Goal: Task Accomplishment & Management: Manage account settings

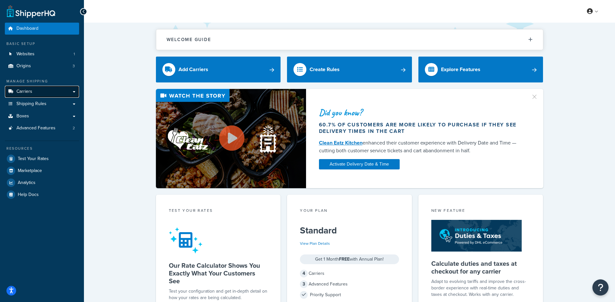
click at [43, 88] on link "Carriers" at bounding box center [42, 92] width 74 height 12
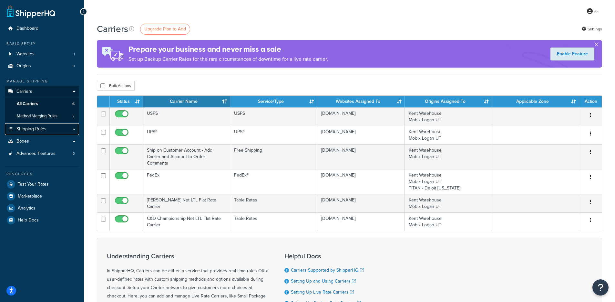
click at [48, 125] on link "Shipping Rules" at bounding box center [42, 129] width 74 height 12
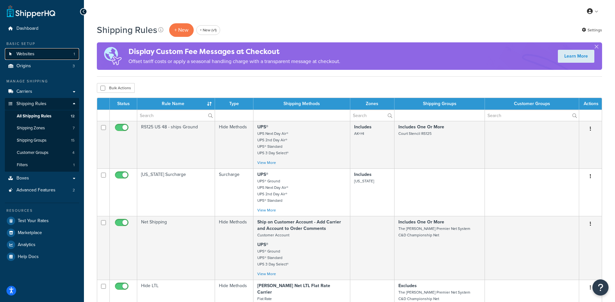
click at [15, 52] on link "Websites 1" at bounding box center [42, 54] width 74 height 12
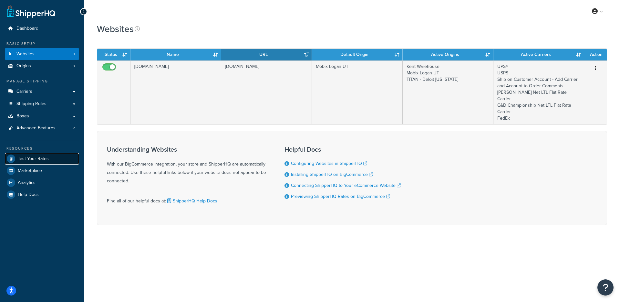
click at [38, 161] on span "Test Your Rates" at bounding box center [33, 158] width 31 height 5
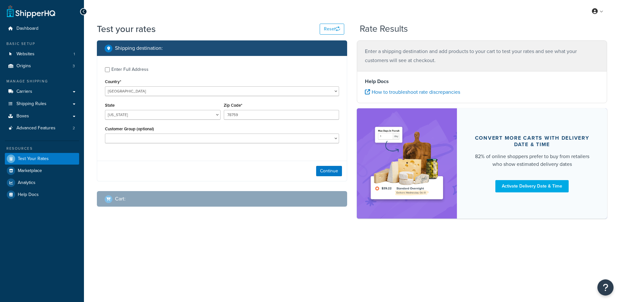
select select "[GEOGRAPHIC_DATA]"
checkbox input "true"
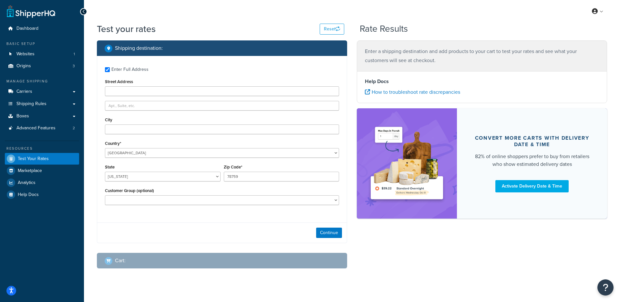
type input "The Villages"
type input "32162"
select select "FL"
select select "Village Center CDD"
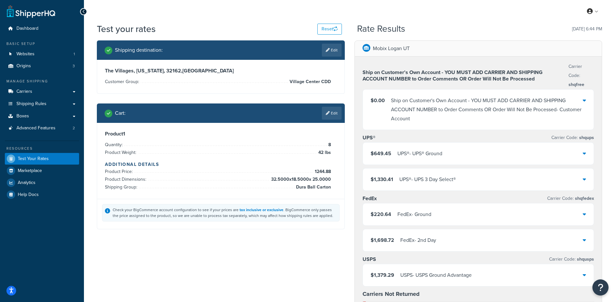
click at [448, 221] on div "$220.64 FedEx - Ground" at bounding box center [478, 214] width 231 height 22
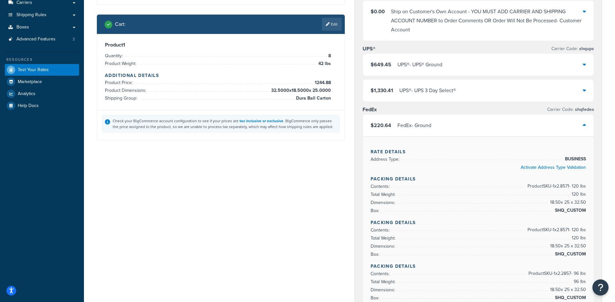
scroll to position [24, 0]
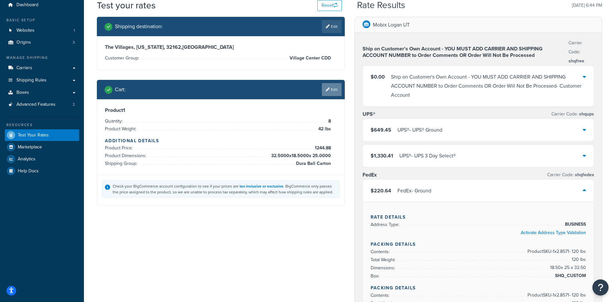
click at [335, 88] on link "Edit" at bounding box center [332, 89] width 20 height 13
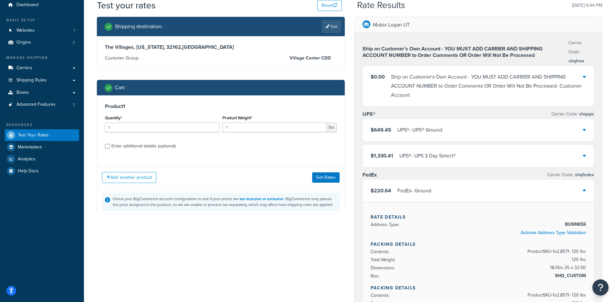
scroll to position [0, 0]
click at [151, 149] on div "Enter additional details (optional)" at bounding box center [143, 145] width 64 height 9
click at [110, 149] on input "Enter additional details (optional)" at bounding box center [107, 146] width 5 height 5
checkbox input "true"
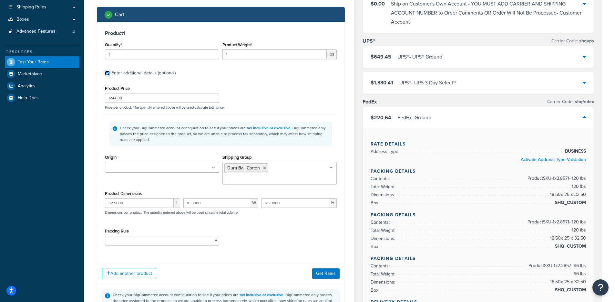
scroll to position [102, 0]
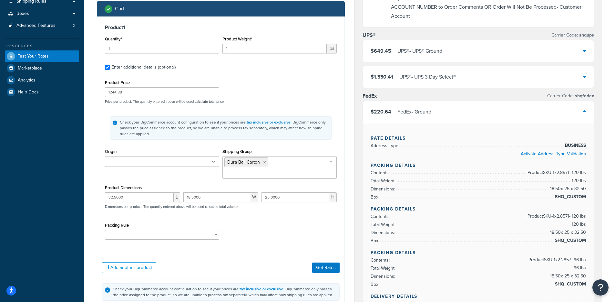
click at [166, 165] on ul at bounding box center [162, 161] width 114 height 11
drag, startPoint x: 151, startPoint y: 191, endPoint x: 205, endPoint y: 200, distance: 54.4
drag, startPoint x: 326, startPoint y: 252, endPoint x: 327, endPoint y: 259, distance: 7.5
click at [326, 257] on div "Add another product Get Rates" at bounding box center [220, 267] width 247 height 21
click at [328, 267] on div "Add another product Get Rates" at bounding box center [220, 267] width 247 height 21
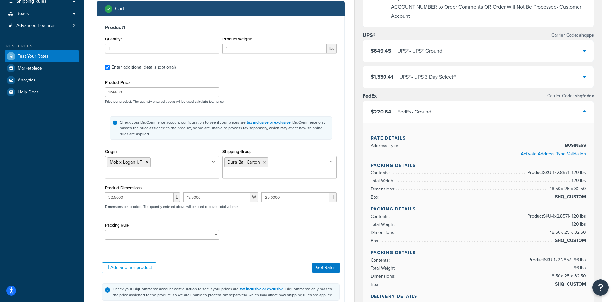
click at [327, 264] on div "Add another product Get Rates" at bounding box center [220, 267] width 247 height 21
click at [320, 262] on button "Get Rates" at bounding box center [325, 267] width 27 height 10
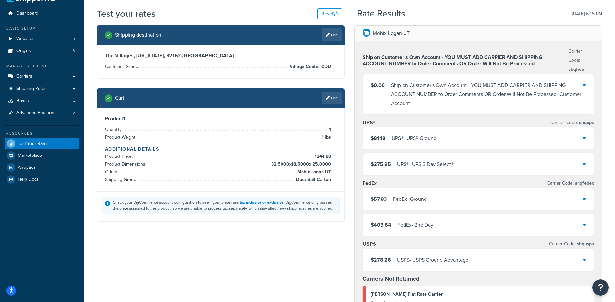
scroll to position [29, 0]
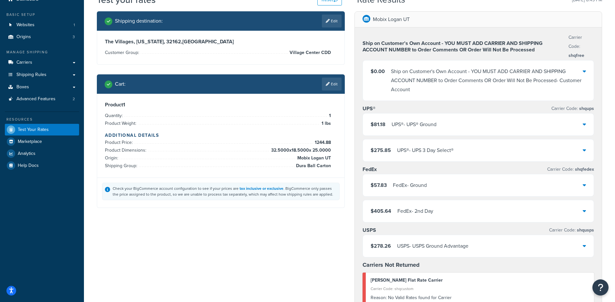
click at [418, 188] on div "FedEx - Ground" at bounding box center [410, 185] width 34 height 9
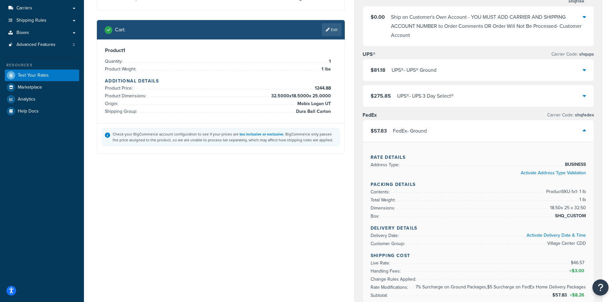
scroll to position [83, 0]
click at [331, 26] on link "Edit" at bounding box center [332, 30] width 20 height 13
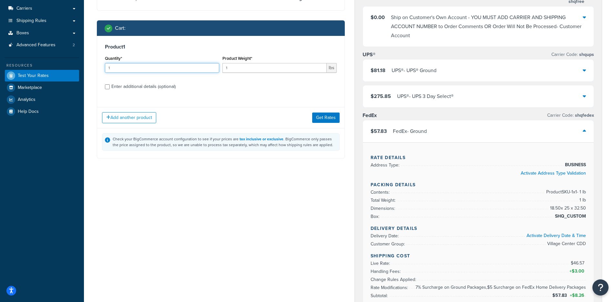
drag, startPoint x: 132, startPoint y: 71, endPoint x: 101, endPoint y: 68, distance: 31.4
click at [101, 68] on div "Product 1 Quantity* 1 Product Weight* 1 lbs Enter additional details (optional)" at bounding box center [220, 69] width 247 height 66
type input "8"
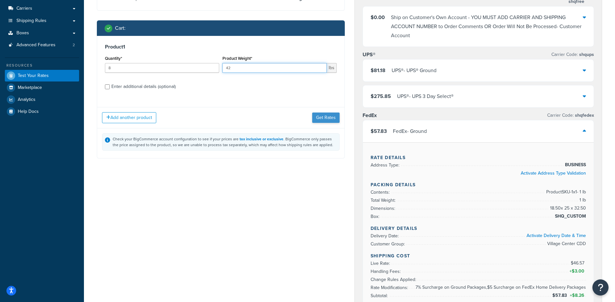
type input "42"
click at [322, 119] on button "Get Rates" at bounding box center [325, 117] width 27 height 10
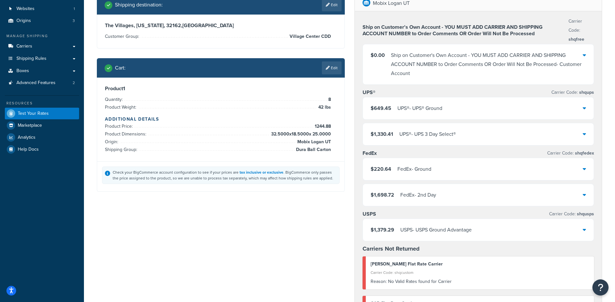
scroll to position [53, 0]
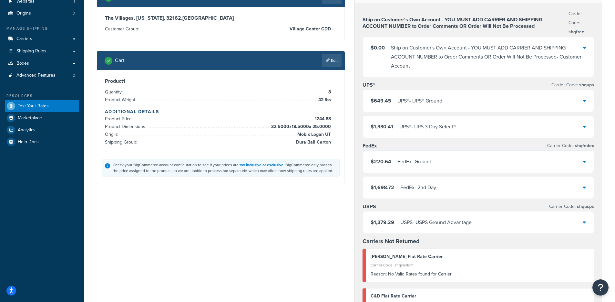
click at [398, 160] on div "FedEx - Ground" at bounding box center [415, 161] width 34 height 9
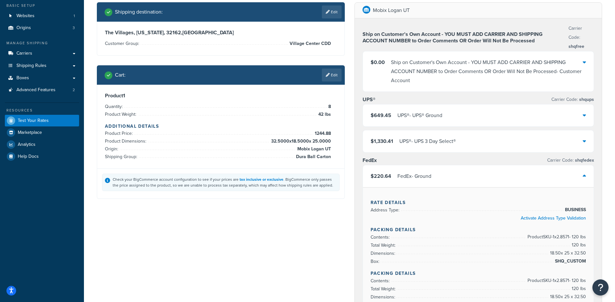
scroll to position [0, 0]
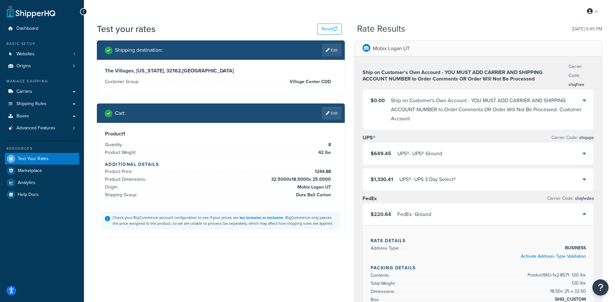
click at [343, 51] on div "Shipping destination : Edit" at bounding box center [221, 49] width 248 height 19
click at [339, 53] on link "Edit" at bounding box center [332, 50] width 20 height 13
select select "FL"
select select "Village Center CDD"
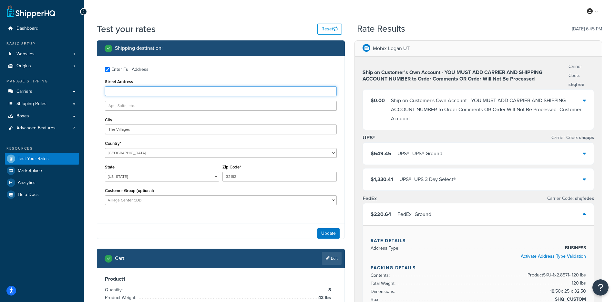
click at [154, 91] on input "Street Address" at bounding box center [221, 91] width 232 height 10
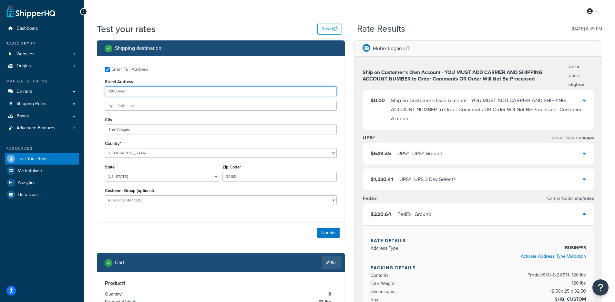
type input "1200 Avenida Central"
click at [325, 233] on button "Update" at bounding box center [328, 232] width 22 height 10
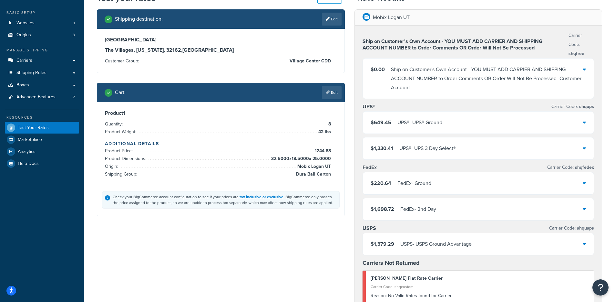
scroll to position [37, 0]
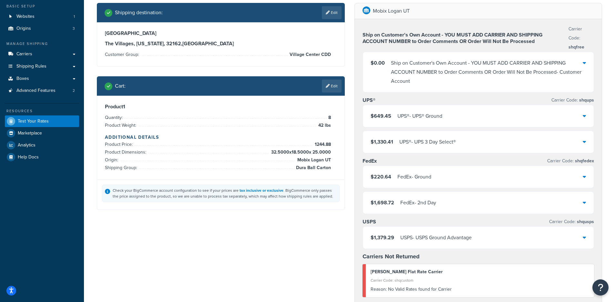
click at [402, 181] on div "FedEx - Ground" at bounding box center [415, 176] width 34 height 9
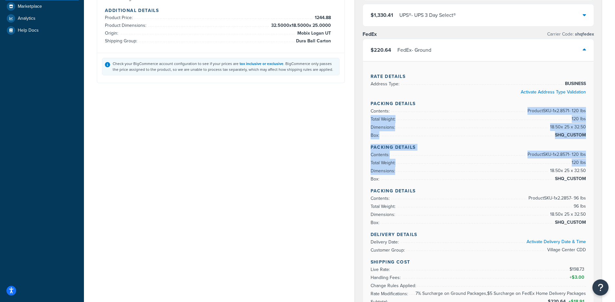
scroll to position [165, 0]
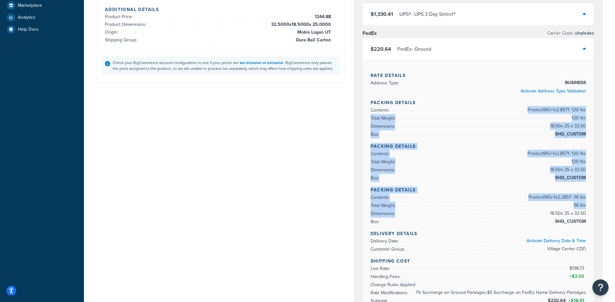
drag, startPoint x: 507, startPoint y: 153, endPoint x: 586, endPoint y: 215, distance: 100.8
click at [586, 215] on div "Rate Details Address Type: BUSINESS Activate Address Type Validation Packing De…" at bounding box center [478, 199] width 231 height 278
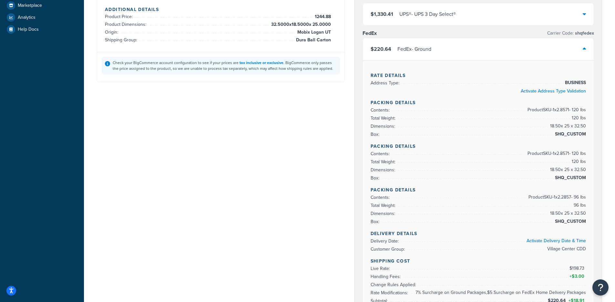
click at [586, 216] on span "18.50 x 25 x 32.50" at bounding box center [567, 213] width 37 height 8
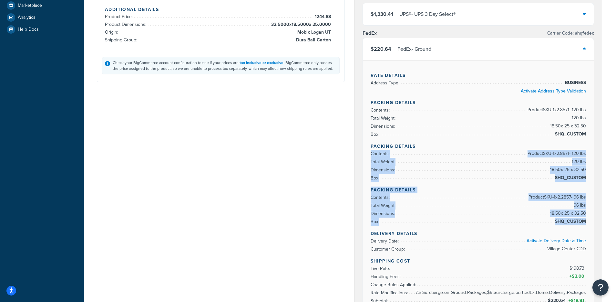
drag, startPoint x: 585, startPoint y: 220, endPoint x: 560, endPoint y: 141, distance: 82.5
click at [560, 141] on div "Rate Details Address Type: BUSINESS Activate Address Type Validation Packing De…" at bounding box center [478, 199] width 231 height 278
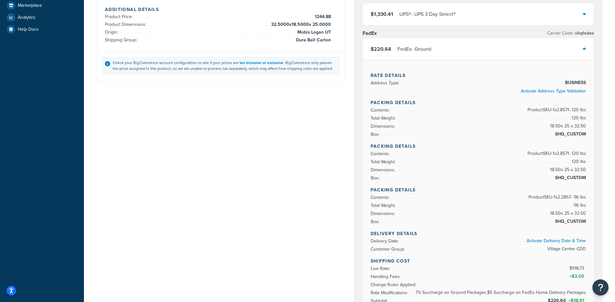
click at [560, 144] on h4 "Packing Details" at bounding box center [479, 146] width 216 height 7
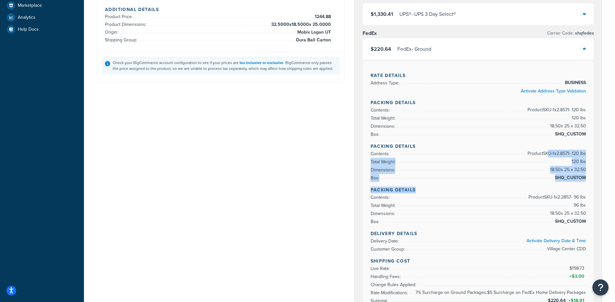
drag, startPoint x: 549, startPoint y: 160, endPoint x: 571, endPoint y: 192, distance: 39.0
click at [571, 192] on div "Rate Details Address Type: BUSINESS Activate Address Type Validation Packing De…" at bounding box center [478, 199] width 231 height 278
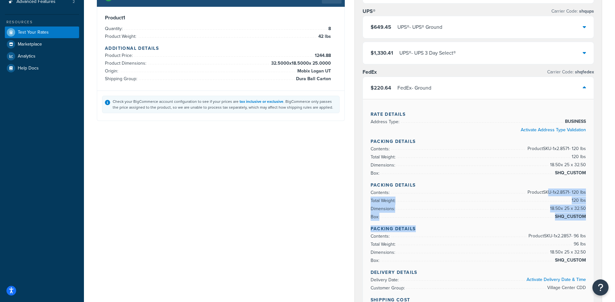
scroll to position [128, 0]
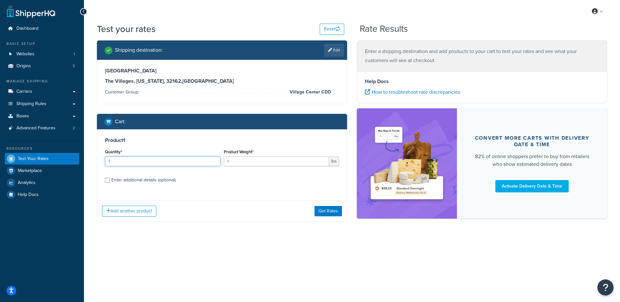
drag, startPoint x: 151, startPoint y: 160, endPoint x: 79, endPoint y: 161, distance: 71.4
click at [79, 161] on div "Dashboard Basic Setup Websites 1 Origins 3 Manage Shipping Carriers Carriers Al…" at bounding box center [310, 151] width 620 height 302
type input "4"
type input "8"
type input "42"
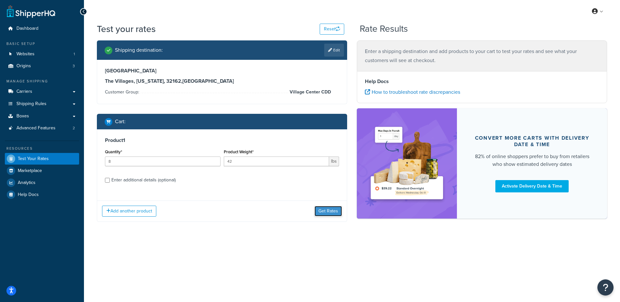
click at [331, 216] on button "Get Rates" at bounding box center [328, 211] width 27 height 10
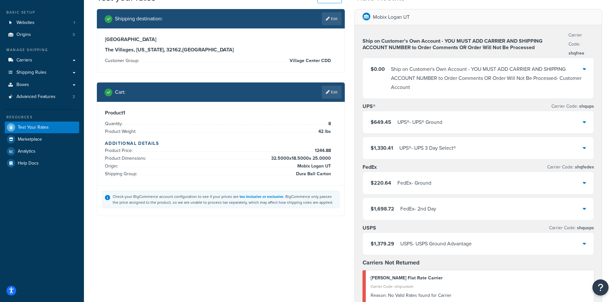
scroll to position [38, 0]
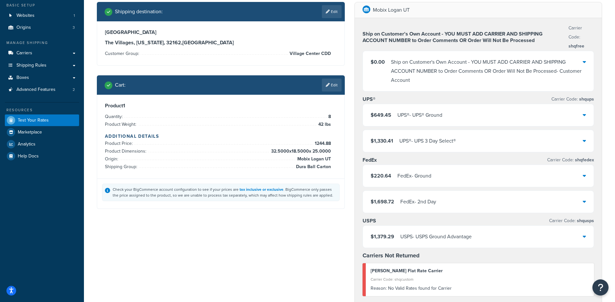
click at [384, 183] on div "$220.64 FedEx - Ground" at bounding box center [478, 176] width 231 height 22
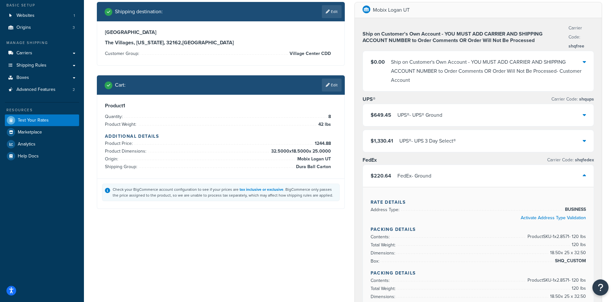
click at [383, 181] on div "$220.64 FedEx - Ground" at bounding box center [478, 176] width 231 height 22
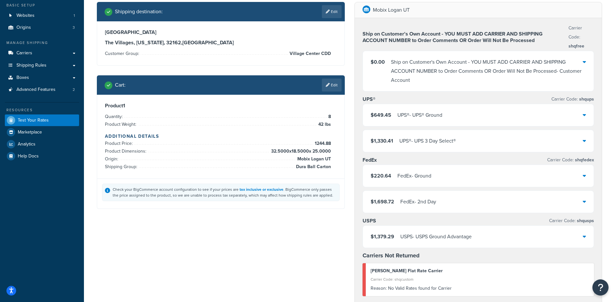
click at [259, 264] on div "Shipping destination : Edit 1200 Avenida Central The Villages, Florida, 32162 ,…" at bounding box center [349, 266] width 515 height 529
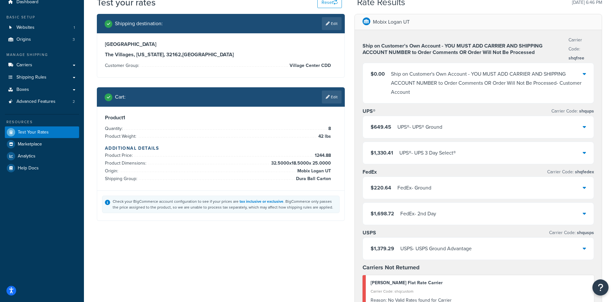
scroll to position [36, 0]
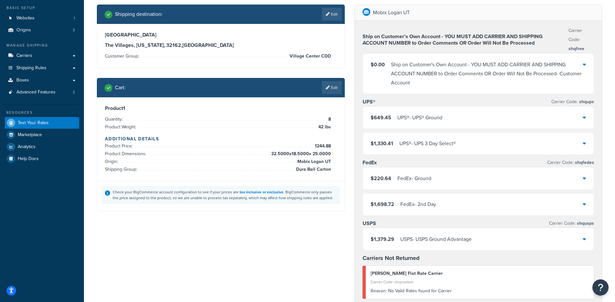
click at [414, 180] on div "FedEx - Ground" at bounding box center [415, 178] width 34 height 9
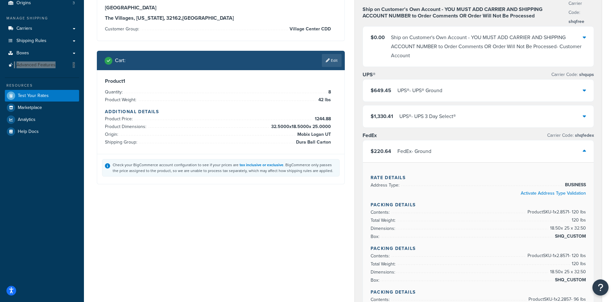
scroll to position [69, 0]
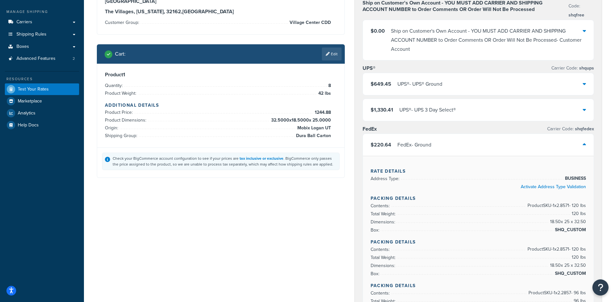
click at [344, 44] on div "Cart : Edit" at bounding box center [221, 53] width 248 height 19
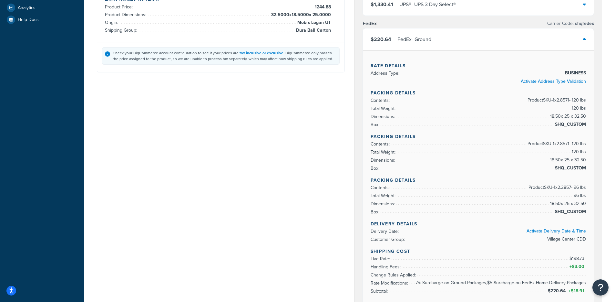
scroll to position [172, 0]
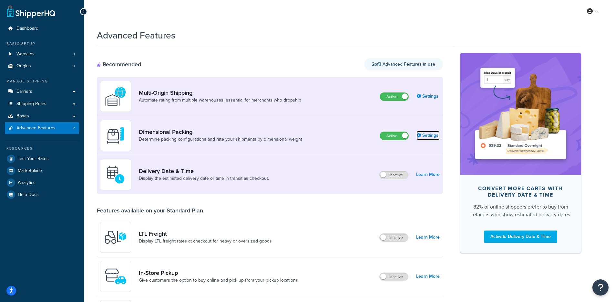
click at [430, 134] on link "Settings" at bounding box center [428, 135] width 23 height 9
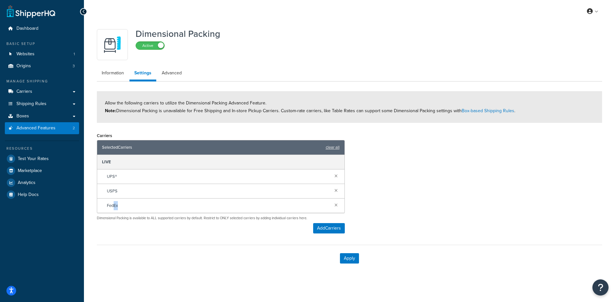
drag, startPoint x: 123, startPoint y: 212, endPoint x: 138, endPoint y: 219, distance: 17.0
click at [114, 208] on div "FedEx" at bounding box center [220, 205] width 247 height 14
click at [143, 76] on link "Settings" at bounding box center [143, 74] width 27 height 15
click at [169, 75] on link "Advanced" at bounding box center [172, 73] width 30 height 13
select select "false"
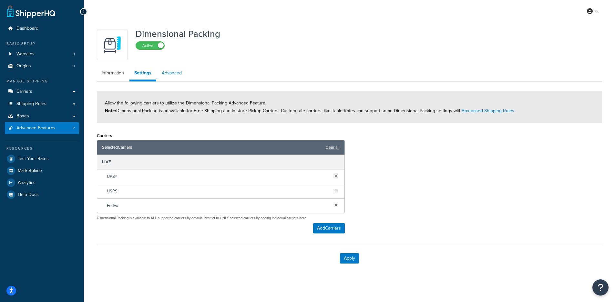
select select "false"
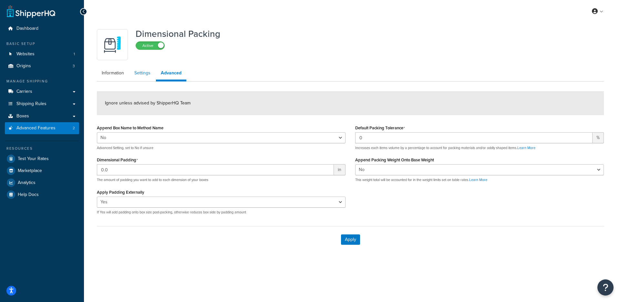
click at [148, 76] on link "Settings" at bounding box center [143, 73] width 26 height 13
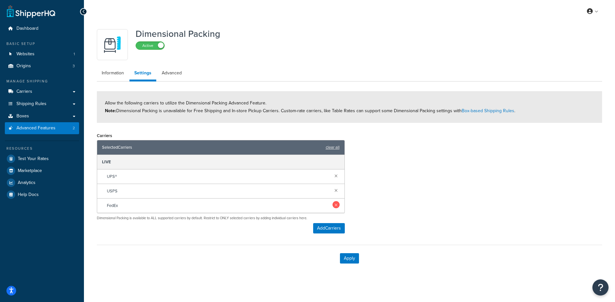
click at [336, 206] on link at bounding box center [336, 204] width 7 height 7
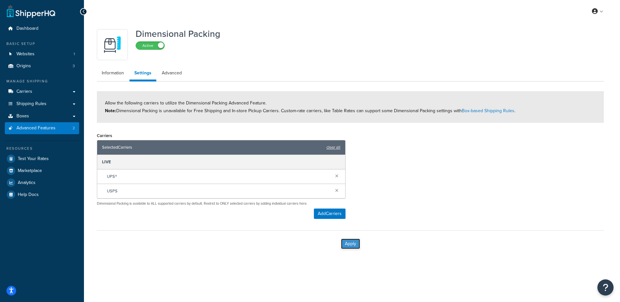
click at [356, 242] on button "Apply" at bounding box center [350, 243] width 19 height 10
click at [322, 212] on button "Add Carriers" at bounding box center [330, 213] width 32 height 10
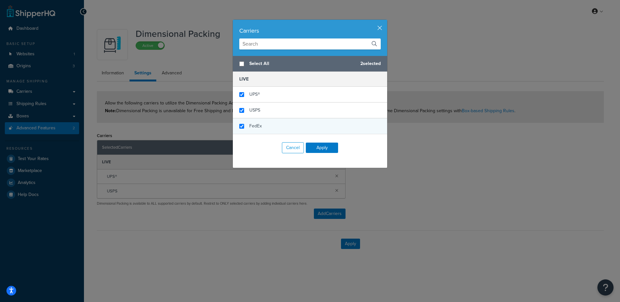
checkbox input "true"
drag, startPoint x: 249, startPoint y: 124, endPoint x: 318, endPoint y: 141, distance: 71.4
click at [249, 124] on span "FedEx" at bounding box center [255, 125] width 13 height 7
click at [323, 147] on button "Apply" at bounding box center [322, 147] width 32 height 10
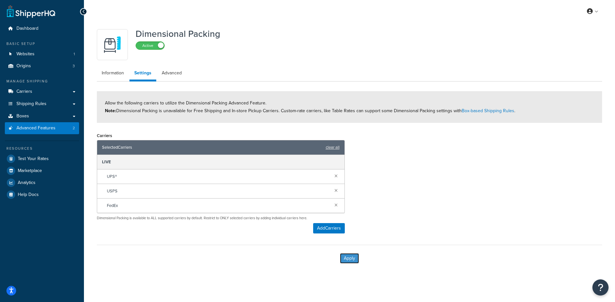
click at [349, 258] on button "Apply" at bounding box center [349, 258] width 19 height 10
click at [597, 12] on link at bounding box center [593, 11] width 18 height 10
click at [572, 51] on span "Global Settings" at bounding box center [570, 50] width 27 height 6
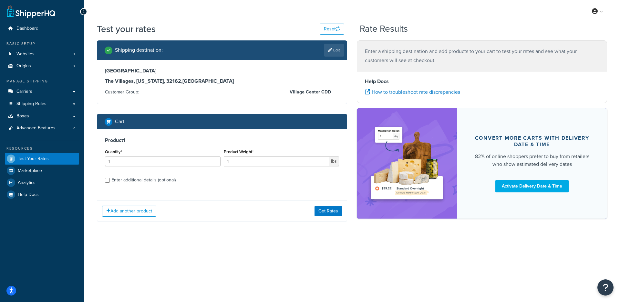
select select "FL"
select select "Village Center CDD"
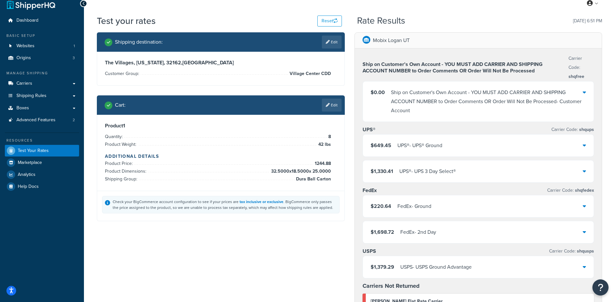
scroll to position [8, 0]
click at [400, 204] on div "FedEx - Ground" at bounding box center [415, 205] width 34 height 9
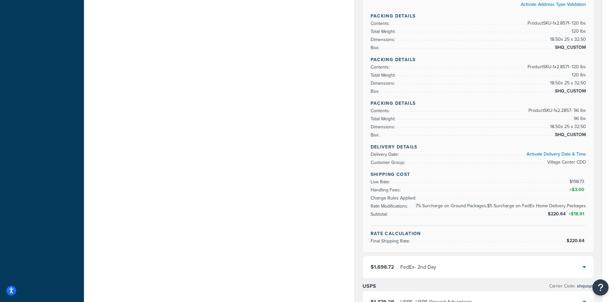
scroll to position [252, 0]
drag, startPoint x: 368, startPoint y: 181, endPoint x: 592, endPoint y: 179, distance: 223.8
click at [592, 179] on div "Rate Details Address Type: BUSINESS Activate Address Type Validation Packing De…" at bounding box center [478, 112] width 231 height 278
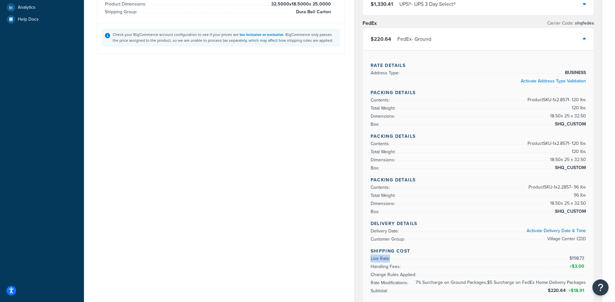
scroll to position [172, 0]
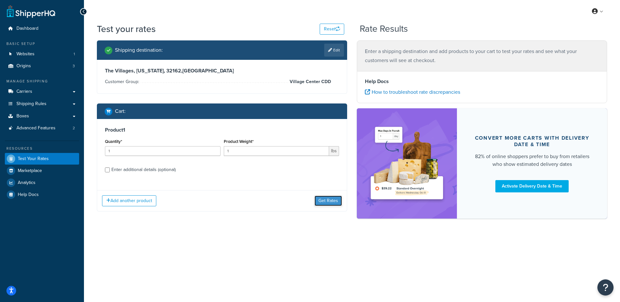
click at [338, 201] on button "Get Rates" at bounding box center [328, 200] width 27 height 10
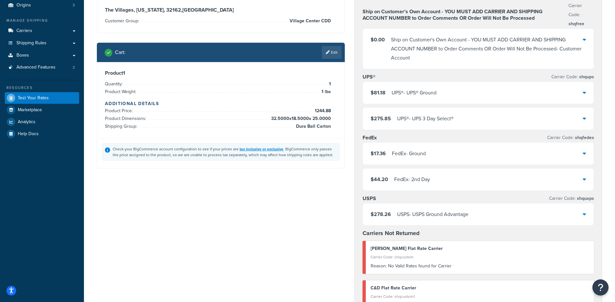
scroll to position [67, 0]
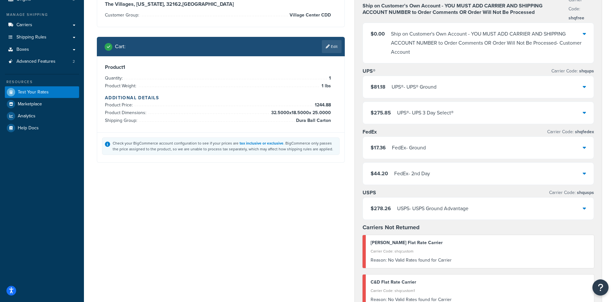
click at [330, 47] on link "Edit" at bounding box center [332, 46] width 20 height 13
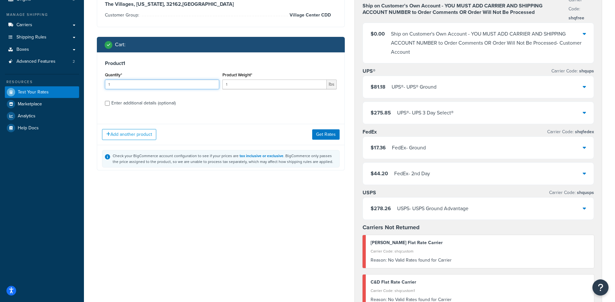
drag, startPoint x: 130, startPoint y: 85, endPoint x: 88, endPoint y: 84, distance: 42.0
click at [88, 84] on div "Test your rates Reset Rate Results 09/22/2025, 6:52 PM Shipping destination : E…" at bounding box center [349, 237] width 531 height 563
type input "8"
type input "42"
click at [331, 134] on button "Get Rates" at bounding box center [325, 134] width 27 height 10
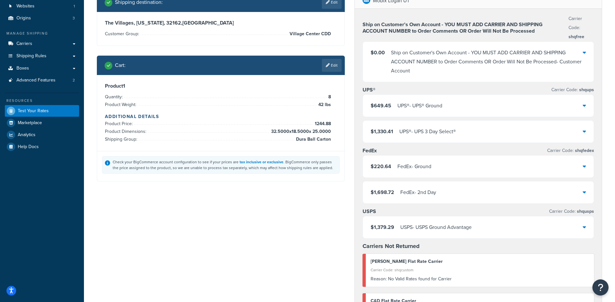
scroll to position [48, 0]
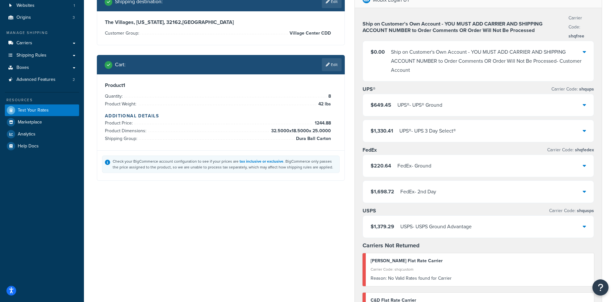
click at [411, 159] on div "$220.64 FedEx - Ground" at bounding box center [478, 166] width 231 height 22
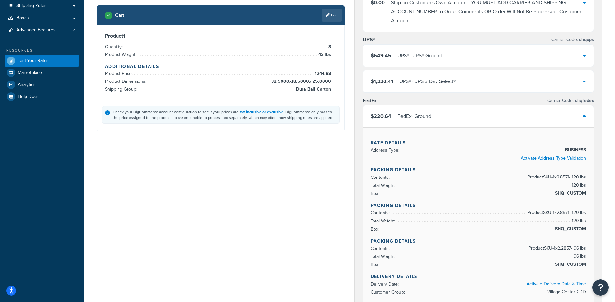
scroll to position [128, 0]
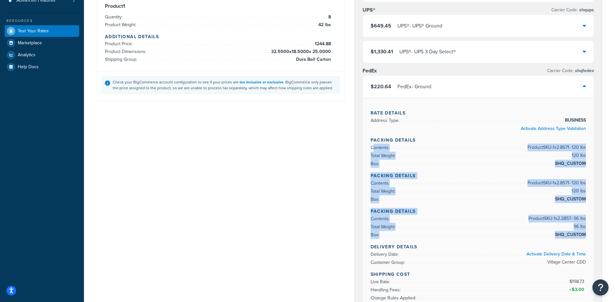
drag, startPoint x: 379, startPoint y: 145, endPoint x: 585, endPoint y: 236, distance: 225.5
click at [585, 236] on div "Rate Details Address Type: BUSINESS Activate Address Type Validation Packing De…" at bounding box center [478, 225] width 231 height 254
click at [339, 198] on div "Shipping destination : Edit The Villages, Florida, 32162 , United States Custom…" at bounding box center [349, 304] width 515 height 783
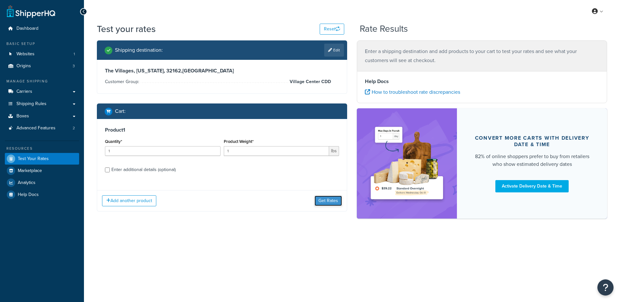
click at [326, 203] on button "Get Rates" at bounding box center [328, 200] width 27 height 10
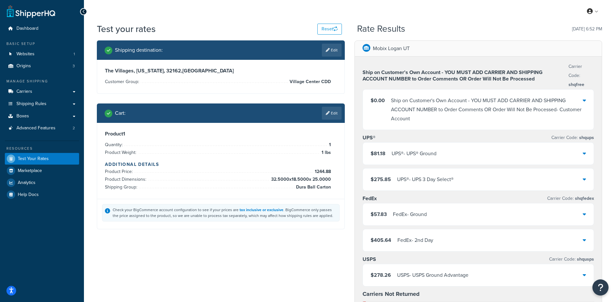
click at [331, 117] on link "Edit" at bounding box center [332, 113] width 20 height 13
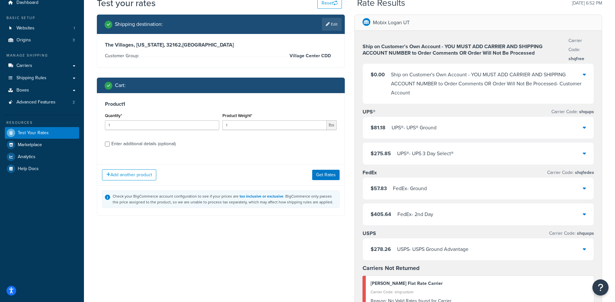
scroll to position [36, 0]
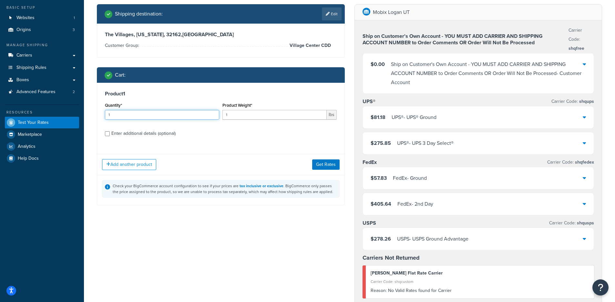
click at [171, 119] on input "1" at bounding box center [162, 115] width 114 height 10
drag, startPoint x: 171, startPoint y: 119, endPoint x: 161, endPoint y: 118, distance: 9.7
click at [169, 119] on input "1" at bounding box center [162, 115] width 114 height 10
drag, startPoint x: 145, startPoint y: 116, endPoint x: 131, endPoint y: 114, distance: 14.6
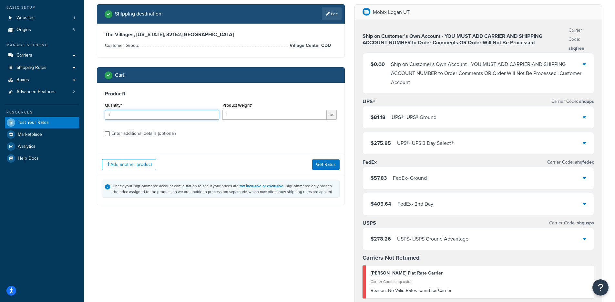
click at [131, 114] on input "1" at bounding box center [162, 115] width 114 height 10
drag, startPoint x: 129, startPoint y: 114, endPoint x: 84, endPoint y: 117, distance: 45.6
click at [84, 117] on div "Test your rates Reset Rate Results 09/22/2025, 6:52 PM Shipping destination : E…" at bounding box center [349, 267] width 531 height 563
drag, startPoint x: 157, startPoint y: 113, endPoint x: 102, endPoint y: 113, distance: 54.9
click at [102, 113] on div "Product 1 Quantity* 1 Product Weight* 1 lbs Enter additional details (optional)" at bounding box center [220, 116] width 247 height 66
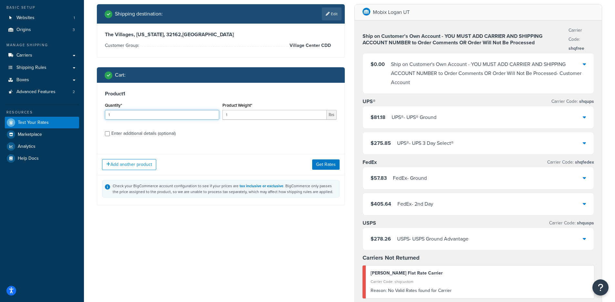
click at [123, 117] on input "1" at bounding box center [162, 115] width 114 height 10
type input "8"
type input "42"
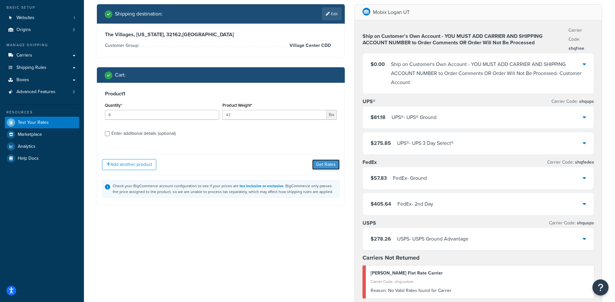
click at [325, 165] on button "Get Rates" at bounding box center [325, 164] width 27 height 10
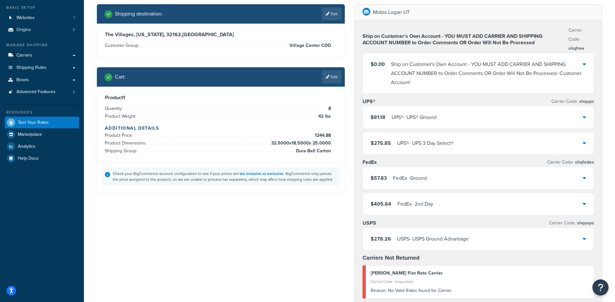
scroll to position [0, 0]
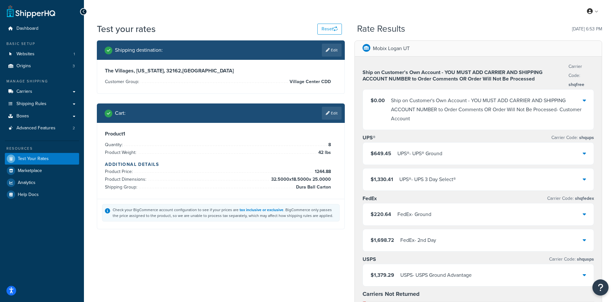
drag, startPoint x: 273, startPoint y: 157, endPoint x: 266, endPoint y: 154, distance: 6.5
click at [267, 154] on div "Product 1 Quantity: 8 Product Weight: 42 lbs Additional Details Product Price: …" at bounding box center [221, 160] width 232 height 60
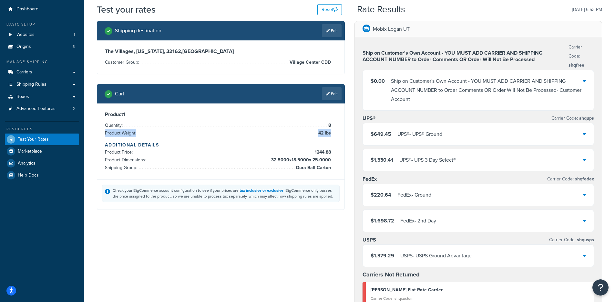
scroll to position [50, 0]
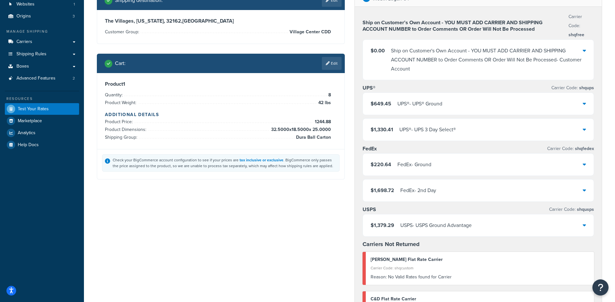
click at [404, 171] on div "$220.64 FedEx - Ground" at bounding box center [478, 164] width 231 height 22
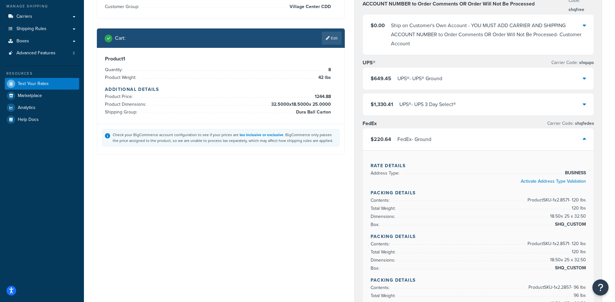
scroll to position [78, 0]
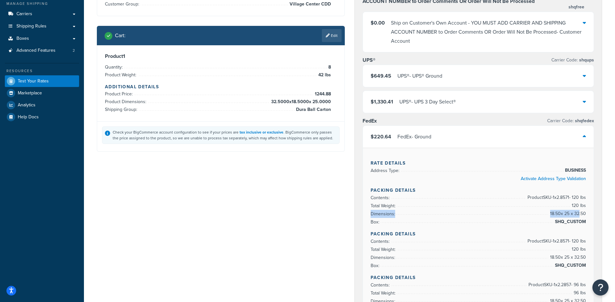
drag, startPoint x: 539, startPoint y: 215, endPoint x: 580, endPoint y: 215, distance: 41.7
click at [580, 215] on li "Dimensions: 18.50 x 25 x 32.50" at bounding box center [479, 214] width 216 height 8
click at [580, 215] on span "18.50 x 25 x 32.50" at bounding box center [567, 214] width 37 height 8
drag, startPoint x: 585, startPoint y: 214, endPoint x: 572, endPoint y: 213, distance: 12.6
click at [572, 213] on span "18.50 x 25 x 32.50" at bounding box center [567, 214] width 37 height 8
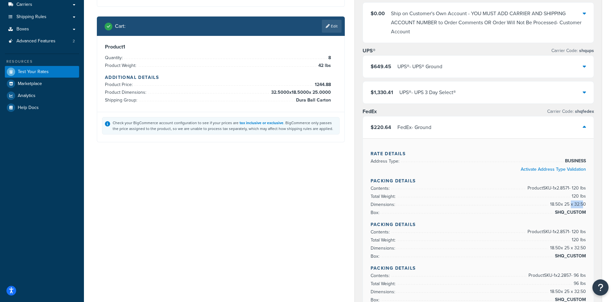
scroll to position [87, 0]
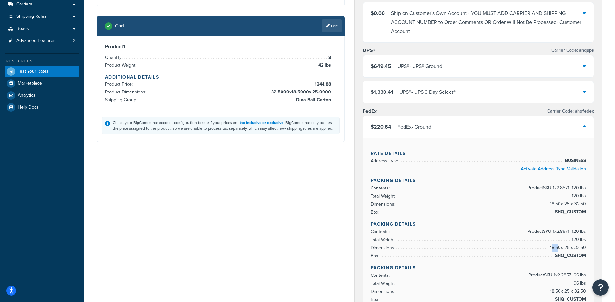
drag, startPoint x: 551, startPoint y: 248, endPoint x: 559, endPoint y: 246, distance: 7.7
click at [559, 246] on span "18.50 x 25 x 32.50" at bounding box center [567, 247] width 37 height 8
click at [333, 29] on link "Edit" at bounding box center [332, 25] width 20 height 13
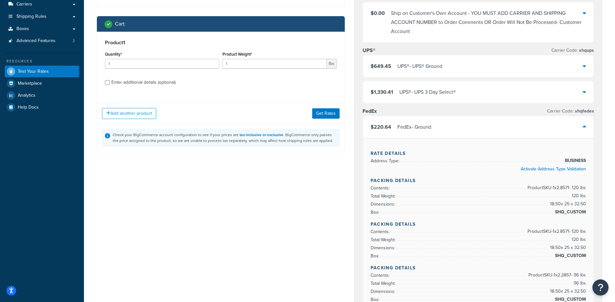
click at [158, 84] on div "Enter additional details (optional)" at bounding box center [143, 82] width 64 height 9
click at [110, 84] on input "Enter additional details (optional)" at bounding box center [107, 82] width 5 height 5
checkbox input "true"
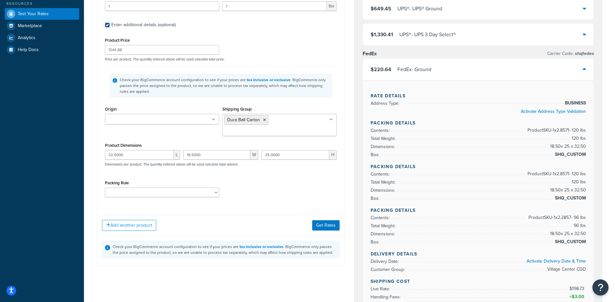
scroll to position [141, 0]
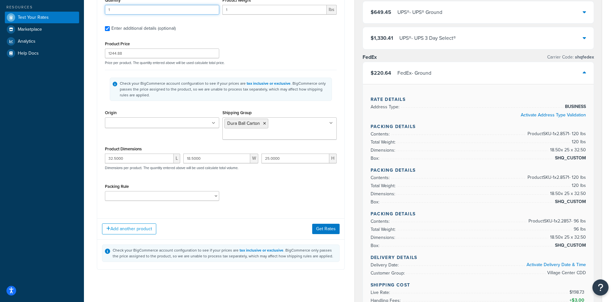
drag, startPoint x: 128, startPoint y: 13, endPoint x: 83, endPoint y: 8, distance: 45.1
click at [83, 8] on div "Dashboard Basic Setup Websites 1 Origins 3 Manage Shipping Carriers Carriers Al…" at bounding box center [307, 299] width 615 height 880
type input "8"
type input "42"
drag, startPoint x: 141, startPoint y: 149, endPoint x: 56, endPoint y: 151, distance: 85.3
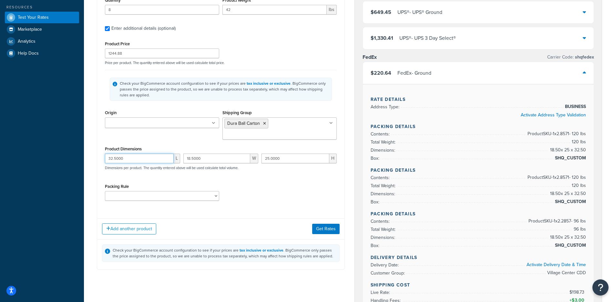
click at [56, 151] on div "Dashboard Basic Setup Websites 1 Origins 3 Manage Shipping Carriers Carriers Al…" at bounding box center [307, 299] width 615 height 880
drag, startPoint x: 208, startPoint y: 150, endPoint x: 268, endPoint y: 148, distance: 59.8
click at [174, 153] on div "L 18.5000 W 25.0000 H Dimensions per product. The quantity entered above will b…" at bounding box center [220, 165] width 235 height 24
drag, startPoint x: 297, startPoint y: 147, endPoint x: 238, endPoint y: 150, distance: 58.9
click at [238, 153] on div "L W 25.0000 H Dimensions per product. The quantity entered above will be used c…" at bounding box center [220, 165] width 235 height 24
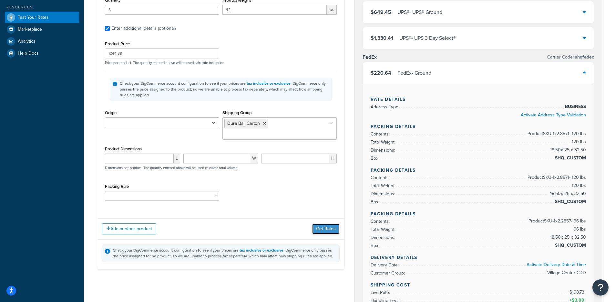
click at [329, 223] on button "Get Rates" at bounding box center [325, 228] width 27 height 10
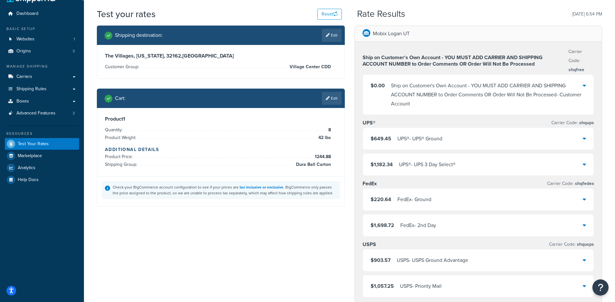
scroll to position [50, 0]
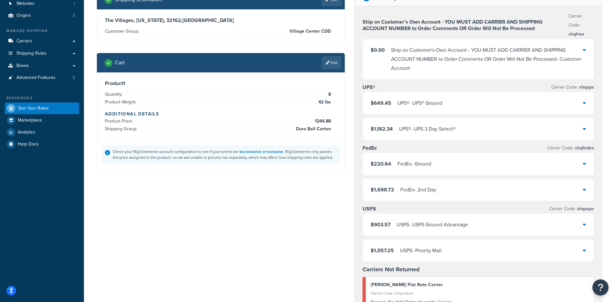
click at [428, 160] on div "FedEx - Ground" at bounding box center [415, 163] width 34 height 9
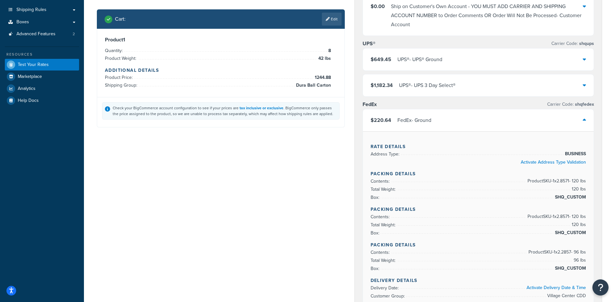
scroll to position [83, 0]
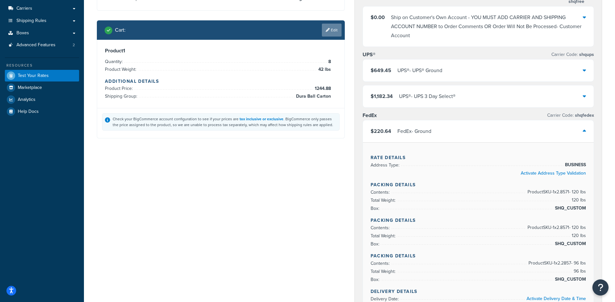
click at [332, 31] on link "Edit" at bounding box center [332, 30] width 20 height 13
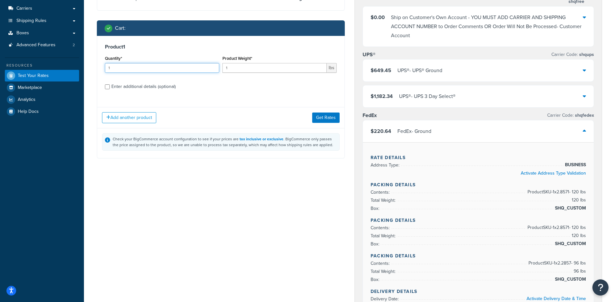
drag, startPoint x: 150, startPoint y: 69, endPoint x: 85, endPoint y: 68, distance: 64.6
type input "8"
type input "42"
click at [127, 85] on div "Enter additional details (optional)" at bounding box center [143, 86] width 64 height 9
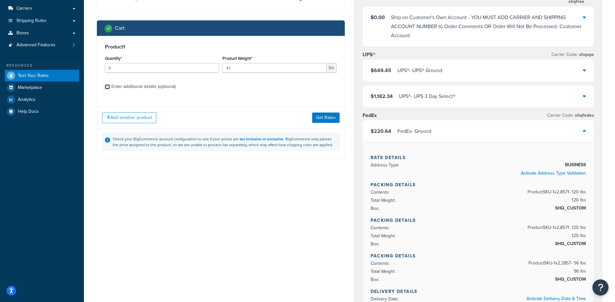
click at [110, 85] on input "Enter additional details (optional)" at bounding box center [107, 86] width 5 height 5
checkbox input "true"
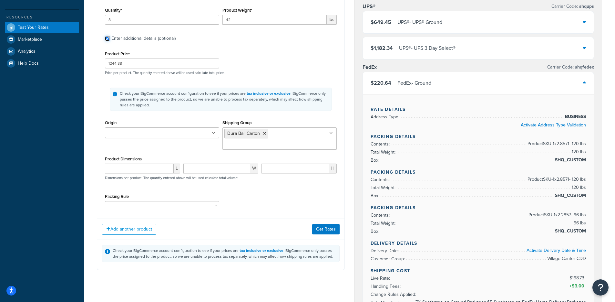
scroll to position [132, 0]
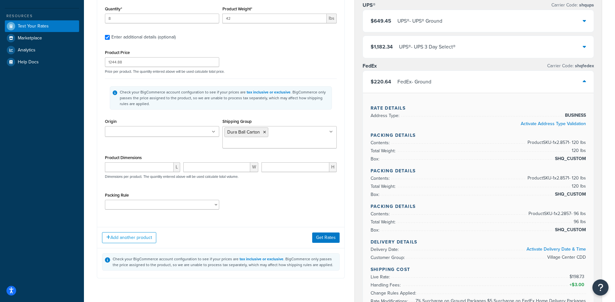
click at [148, 162] on div at bounding box center [139, 167] width 69 height 10
click at [145, 162] on input "number" at bounding box center [139, 167] width 69 height 10
click at [209, 162] on input "number" at bounding box center [216, 167] width 67 height 10
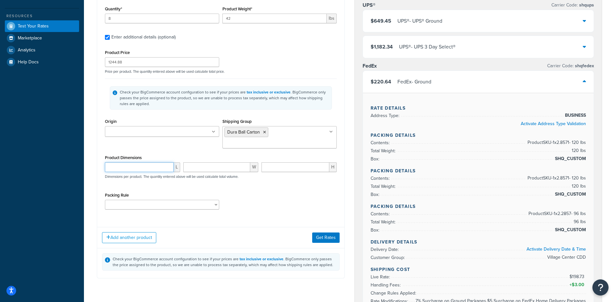
click at [125, 162] on input "number" at bounding box center [139, 167] width 69 height 10
click at [128, 162] on input "number" at bounding box center [139, 167] width 69 height 10
type input "18"
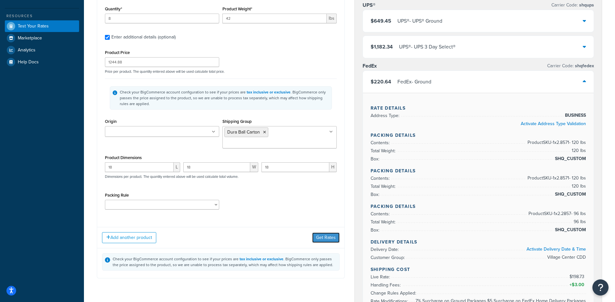
click at [326, 232] on button "Get Rates" at bounding box center [325, 237] width 27 height 10
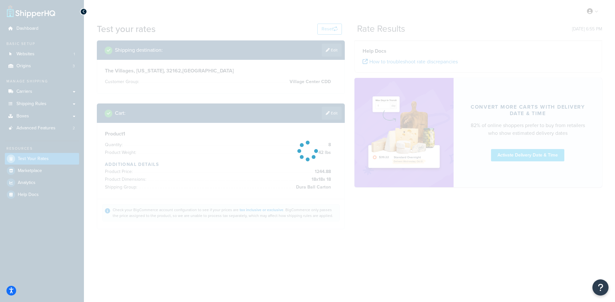
scroll to position [0, 0]
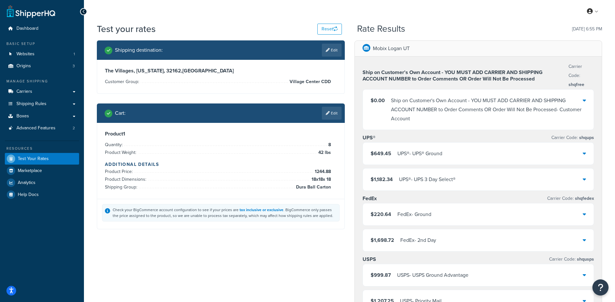
click at [411, 210] on div "FedEx - Ground" at bounding box center [415, 214] width 34 height 9
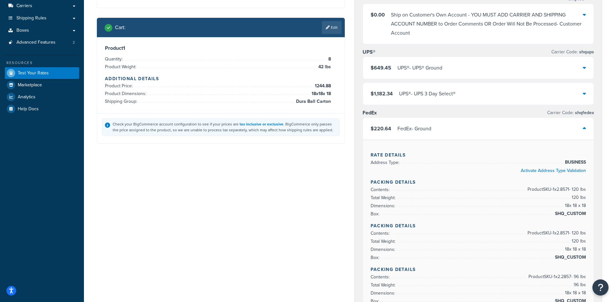
scroll to position [85, 0]
click at [327, 32] on link "Edit" at bounding box center [332, 27] width 20 height 13
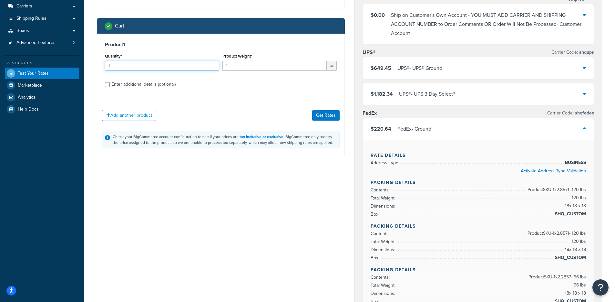
drag, startPoint x: 178, startPoint y: 68, endPoint x: 85, endPoint y: 67, distance: 93.0
type input "8"
type input "25"
type input "42"
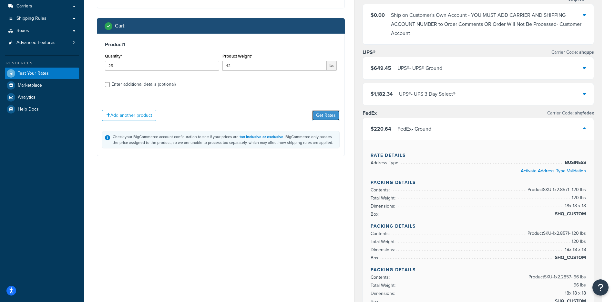
click at [330, 114] on button "Get Rates" at bounding box center [325, 115] width 27 height 10
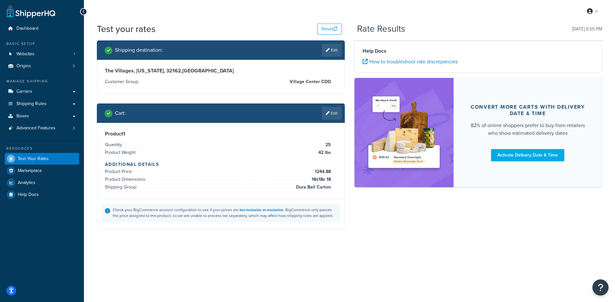
scroll to position [0, 0]
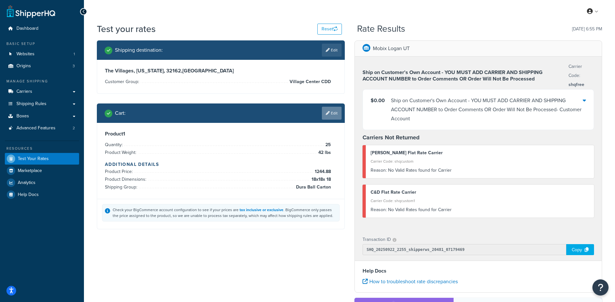
click at [330, 109] on link "Edit" at bounding box center [332, 113] width 20 height 13
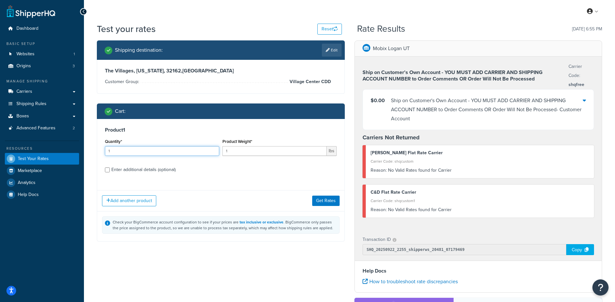
drag, startPoint x: 180, startPoint y: 152, endPoint x: 95, endPoint y: 152, distance: 84.9
click at [95, 152] on div "Shipping destination : Edit The Villages, Florida, 32162 , United States Custom…" at bounding box center [221, 145] width 258 height 211
type input "10"
type input "25"
click at [326, 203] on button "Get Rates" at bounding box center [325, 200] width 27 height 10
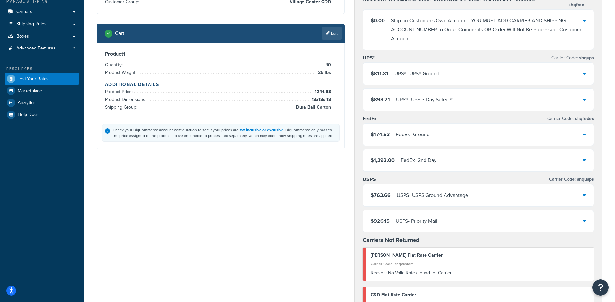
scroll to position [79, 0]
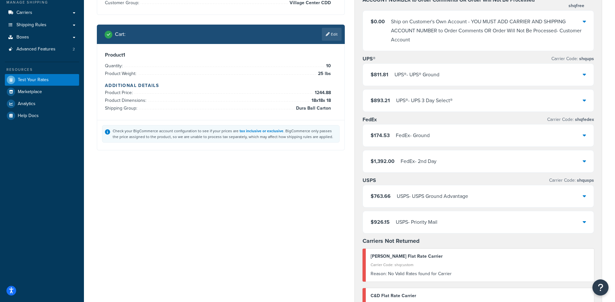
click at [404, 132] on div "FedEx - Ground" at bounding box center [413, 135] width 34 height 9
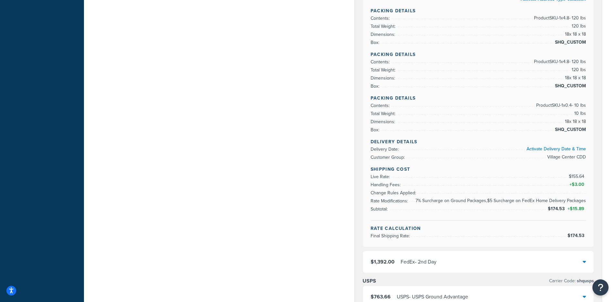
scroll to position [394, 0]
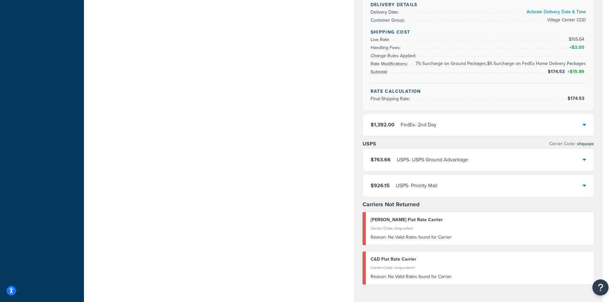
click at [453, 130] on div "$1,392.00 FedEx - 2nd Day" at bounding box center [478, 125] width 231 height 22
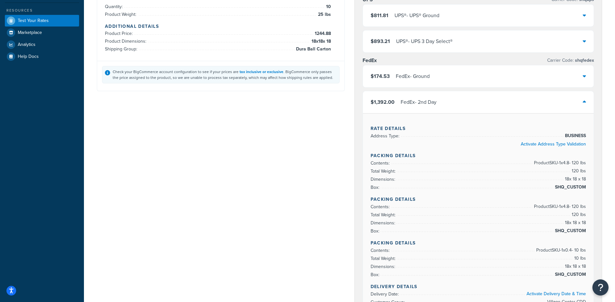
scroll to position [109, 0]
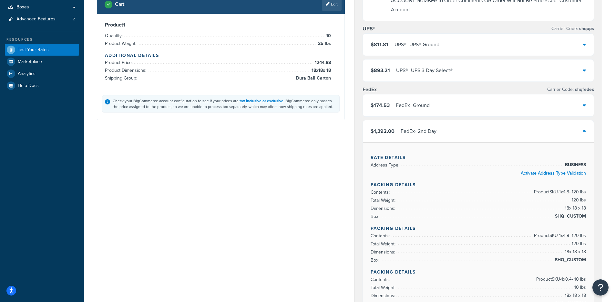
click at [452, 95] on div "$174.53 FedEx - Ground" at bounding box center [478, 105] width 231 height 22
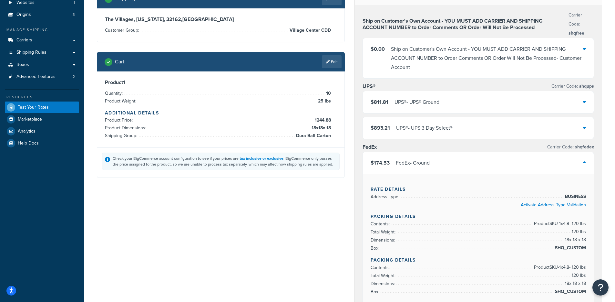
scroll to position [0, 0]
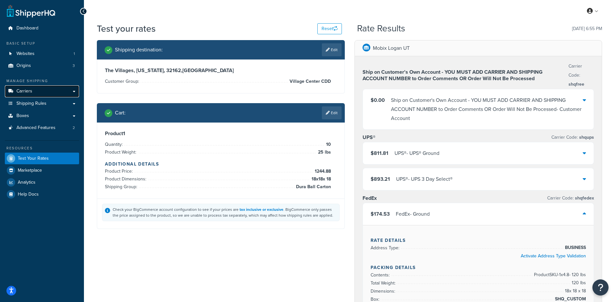
click at [41, 90] on link "Carriers" at bounding box center [42, 91] width 74 height 12
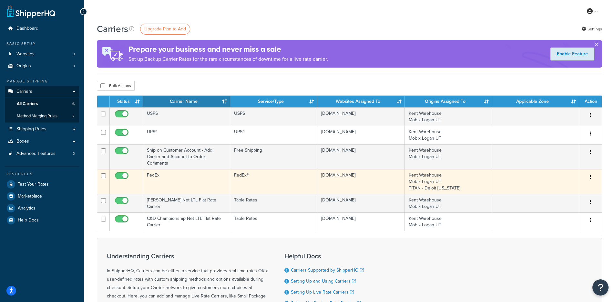
click at [189, 182] on td "FedEx" at bounding box center [186, 181] width 87 height 25
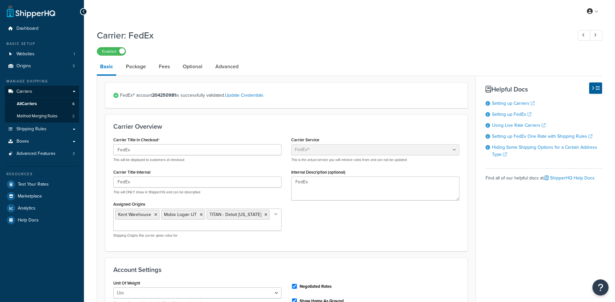
select select "fedEx"
select select "REGULAR_PICKUP"
select select "YOUR_PACKAGING"
click at [232, 69] on link "Advanced" at bounding box center [227, 67] width 30 height 16
select select "false"
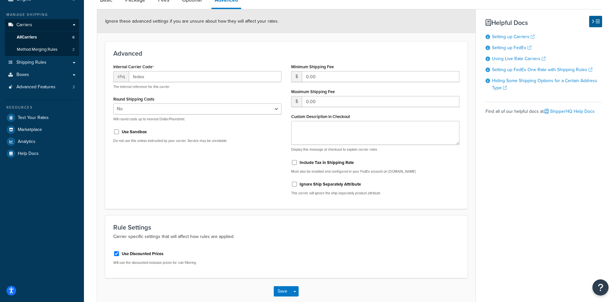
scroll to position [54, 0]
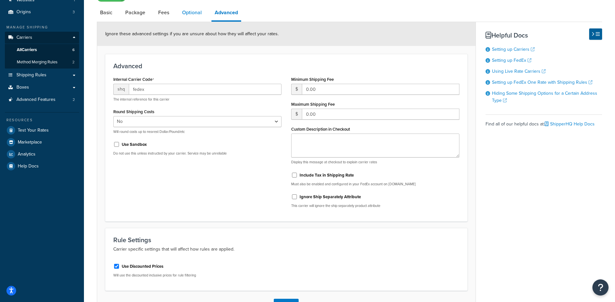
click at [193, 16] on link "Optional" at bounding box center [192, 13] width 26 height 16
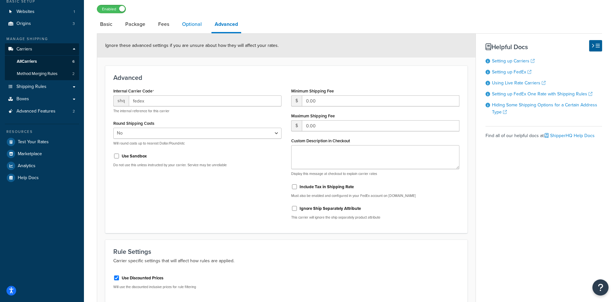
select select "business"
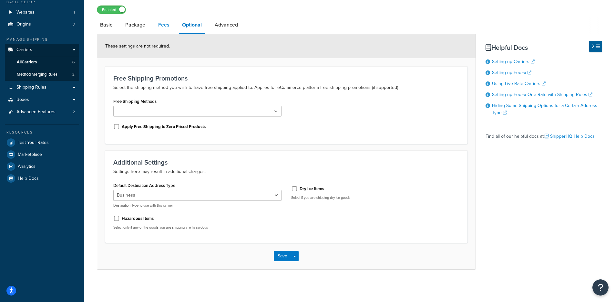
click at [165, 28] on link "Fees" at bounding box center [163, 25] width 17 height 16
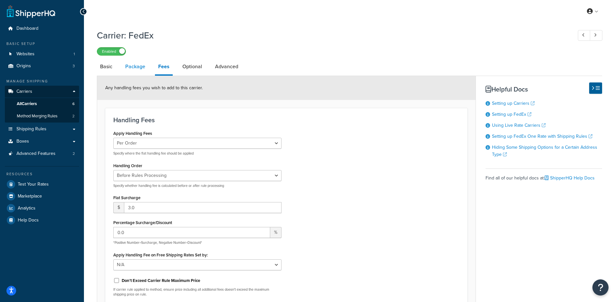
click at [126, 67] on link "Package" at bounding box center [135, 67] width 26 height 16
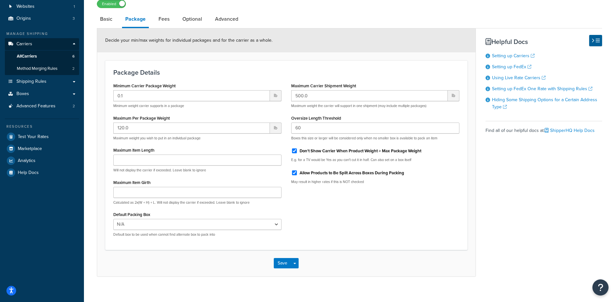
scroll to position [14, 0]
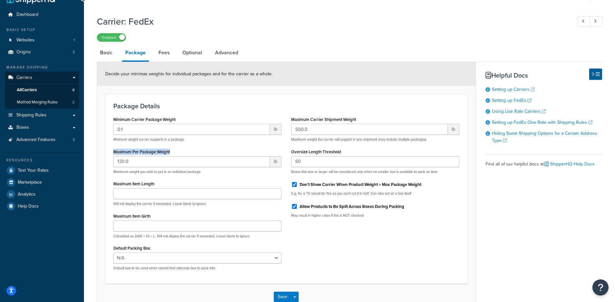
drag, startPoint x: 174, startPoint y: 150, endPoint x: 93, endPoint y: 150, distance: 81.4
click at [93, 150] on div "Carrier: FedEx Enabled Basic Package Fees Optional Advanced Decide your min/max…" at bounding box center [349, 169] width 531 height 314
click at [99, 154] on form "Decide your min/max weights for individual packages and for the carrier as a wh…" at bounding box center [286, 186] width 378 height 248
click at [105, 59] on link "Basic" at bounding box center [106, 53] width 19 height 16
select select "fedEx"
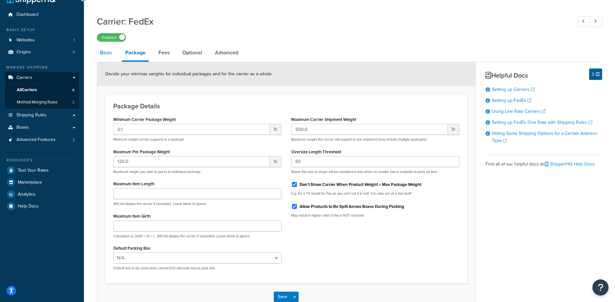
select select "REGULAR_PICKUP"
select select "YOUR_PACKAGING"
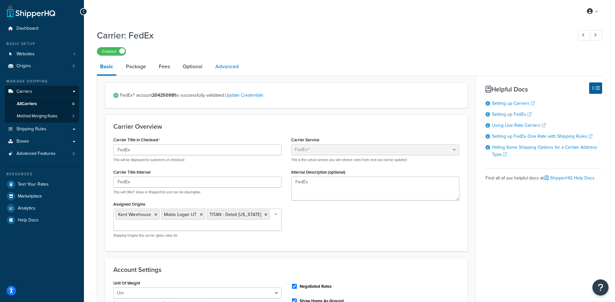
click at [226, 69] on link "Advanced" at bounding box center [227, 67] width 30 height 16
select select "false"
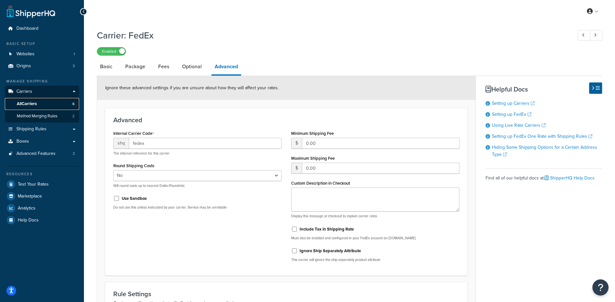
click at [51, 103] on link "All Carriers 6" at bounding box center [42, 104] width 74 height 12
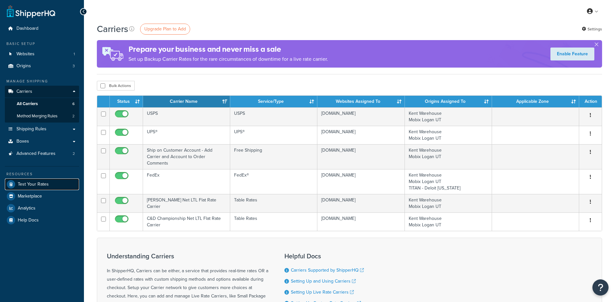
click at [45, 184] on span "Test Your Rates" at bounding box center [33, 183] width 31 height 5
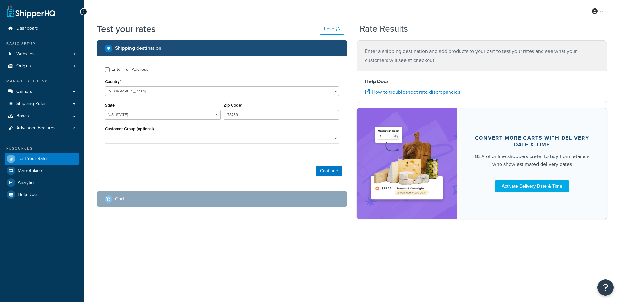
select select "TX"
click at [574, 38] on span "Billing" at bounding box center [568, 37] width 11 height 6
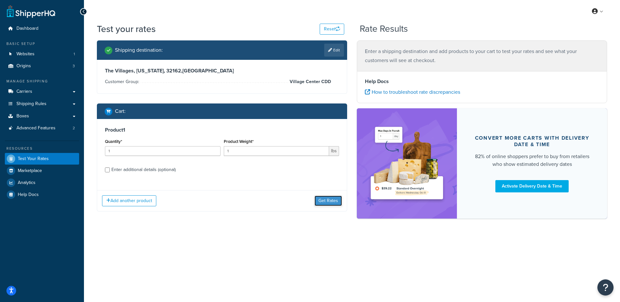
click at [322, 204] on button "Get Rates" at bounding box center [328, 200] width 27 height 10
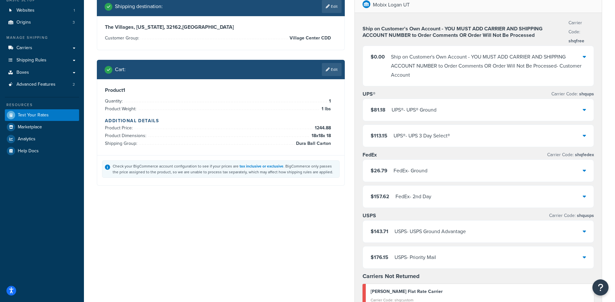
click at [413, 166] on div "FedEx - Ground" at bounding box center [411, 170] width 34 height 9
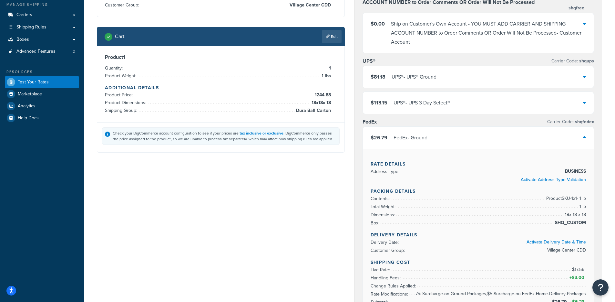
scroll to position [69, 0]
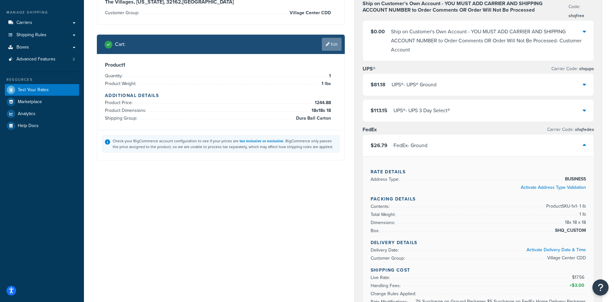
click at [333, 43] on link "Edit" at bounding box center [332, 44] width 20 height 13
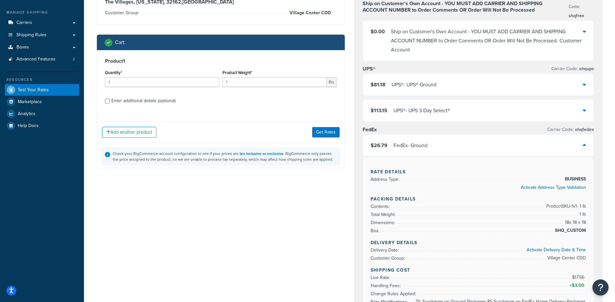
click at [131, 101] on div "Enter additional details (optional)" at bounding box center [143, 100] width 64 height 9
click at [110, 101] on input "Enter additional details (optional)" at bounding box center [107, 100] width 5 height 5
checkbox input "true"
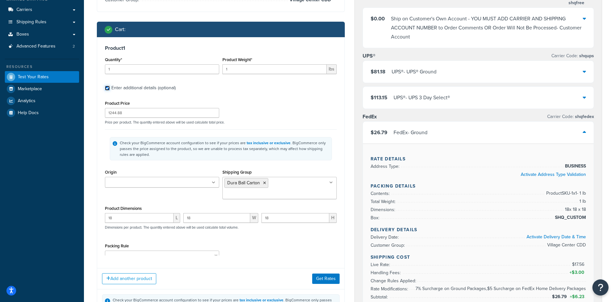
scroll to position [83, 0]
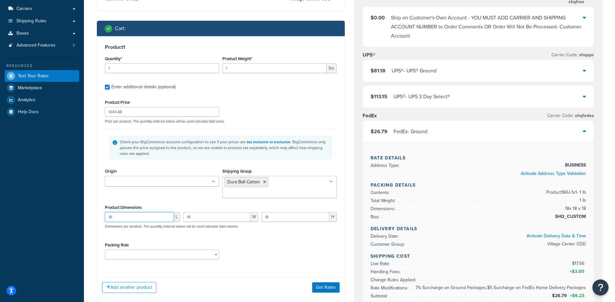
click at [146, 212] on input "18" at bounding box center [139, 217] width 69 height 10
click at [221, 212] on input "18" at bounding box center [216, 217] width 67 height 10
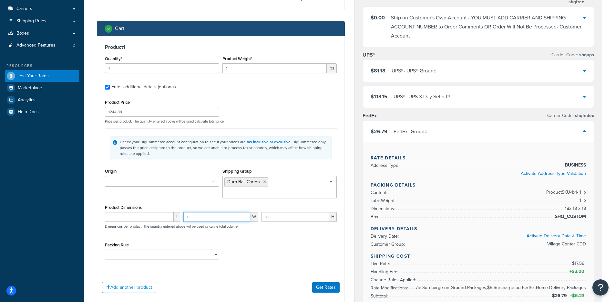
type input "1"
click at [278, 212] on input "18" at bounding box center [296, 217] width 68 height 10
click at [212, 212] on input "1" at bounding box center [216, 217] width 67 height 10
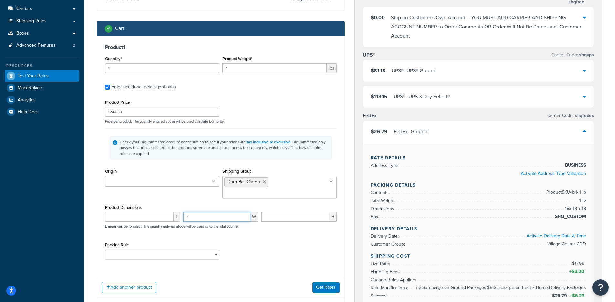
click at [212, 212] on input "1" at bounding box center [216, 217] width 67 height 10
click at [323, 282] on button "Get Rates" at bounding box center [325, 287] width 27 height 10
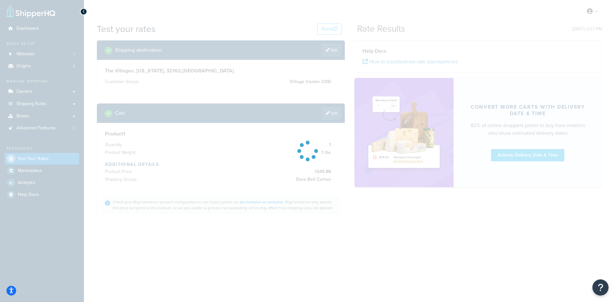
scroll to position [0, 0]
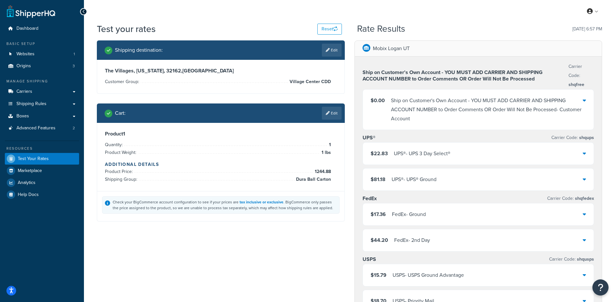
click at [409, 209] on div "$17.36 FedEx - Ground" at bounding box center [478, 214] width 231 height 22
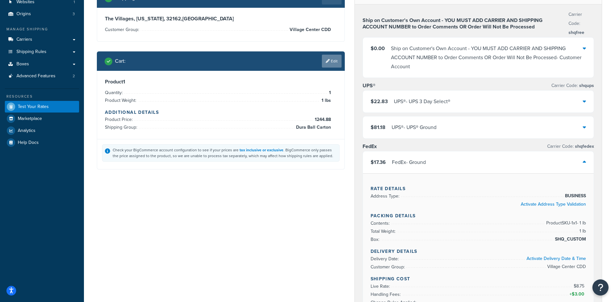
scroll to position [51, 0]
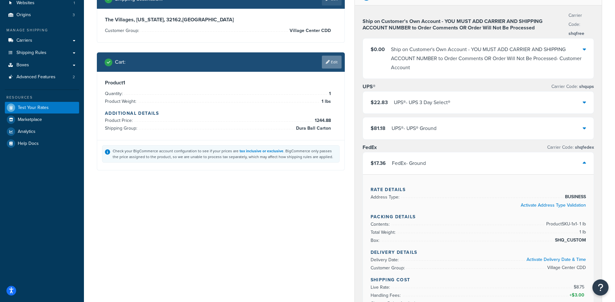
click at [326, 60] on icon at bounding box center [328, 62] width 4 height 4
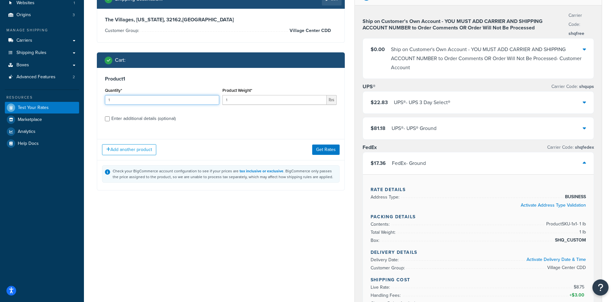
drag, startPoint x: 126, startPoint y: 100, endPoint x: 93, endPoint y: 98, distance: 33.0
click at [93, 98] on div "Shipping destination : Edit The Villages, Florida, 32162 , United States Custom…" at bounding box center [221, 94] width 258 height 211
type input "8"
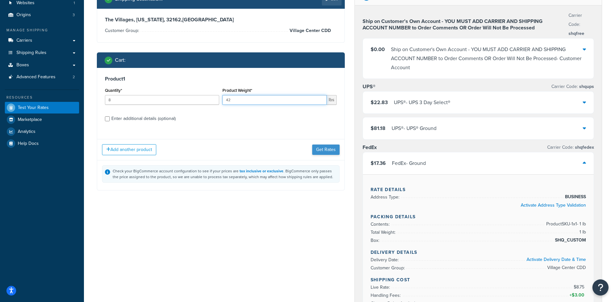
type input "42"
drag, startPoint x: 325, startPoint y: 147, endPoint x: 321, endPoint y: 146, distance: 3.8
click at [325, 147] on button "Get Rates" at bounding box center [325, 149] width 27 height 10
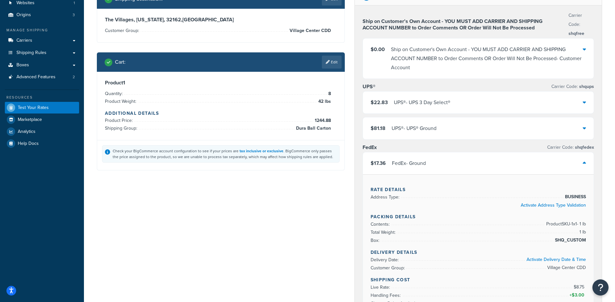
scroll to position [0, 0]
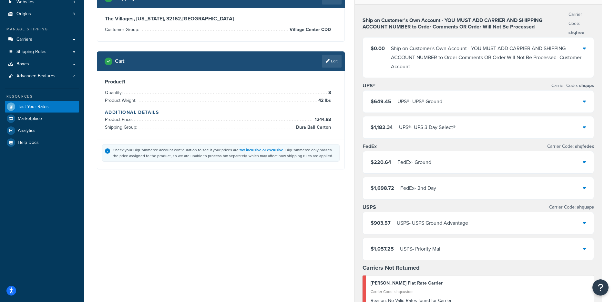
click at [422, 159] on div "FedEx - Ground" at bounding box center [415, 162] width 34 height 9
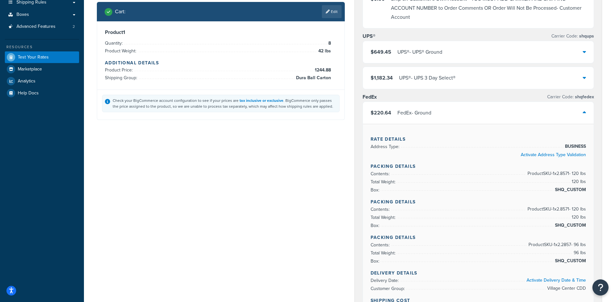
scroll to position [109, 0]
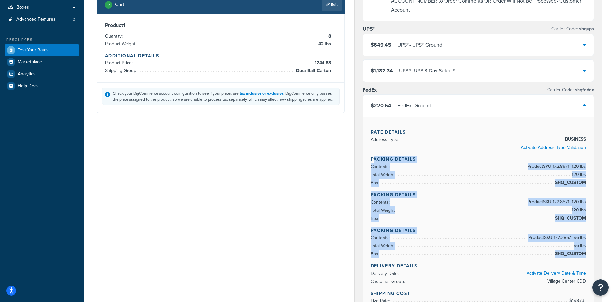
drag, startPoint x: 389, startPoint y: 168, endPoint x: 507, endPoint y: 258, distance: 148.8
click at [507, 258] on div "Rate Details Address Type: BUSINESS Activate Address Type Validation Packing De…" at bounding box center [478, 244] width 231 height 254
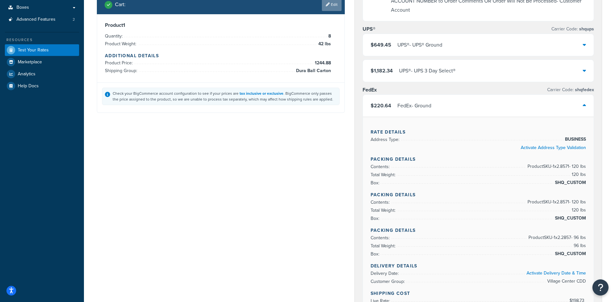
click at [331, 8] on link "Edit" at bounding box center [332, 4] width 20 height 13
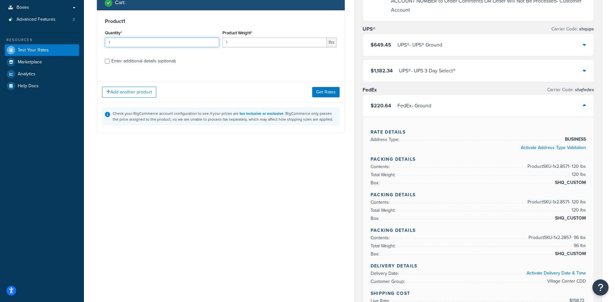
drag, startPoint x: 126, startPoint y: 43, endPoint x: 106, endPoint y: 42, distance: 20.1
click at [106, 42] on input "1" at bounding box center [162, 42] width 114 height 10
type input "8"
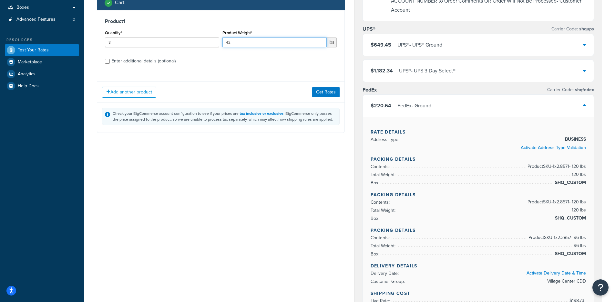
type input "42"
drag, startPoint x: 121, startPoint y: 68, endPoint x: 127, endPoint y: 61, distance: 9.5
click at [121, 68] on div "Product 1 Quantity* 8 Product Weight* 42 lbs Enter additional details (optional)" at bounding box center [220, 43] width 247 height 66
click at [131, 56] on label "Enter additional details (optional)" at bounding box center [223, 60] width 225 height 10
click at [110, 59] on input "Enter additional details (optional)" at bounding box center [107, 61] width 5 height 5
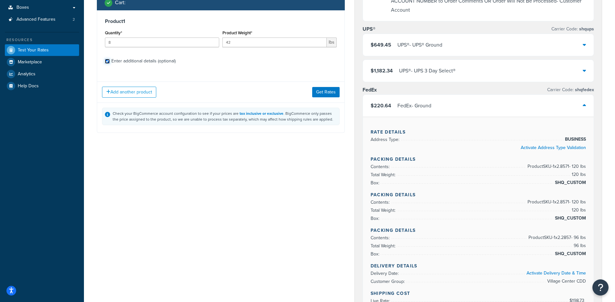
checkbox input "true"
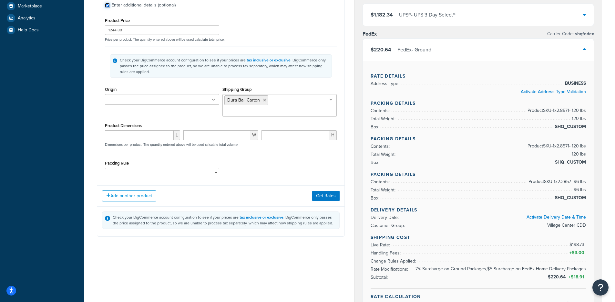
scroll to position [167, 0]
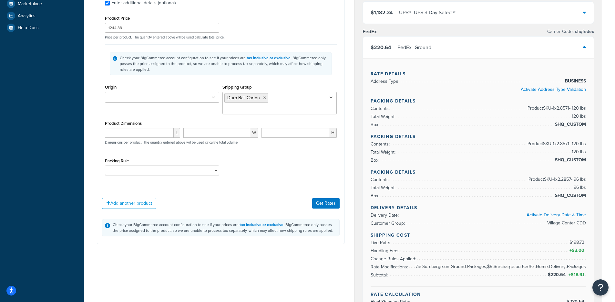
drag, startPoint x: 94, startPoint y: 101, endPoint x: 113, endPoint y: 123, distance: 28.4
click at [94, 102] on div "Shipping destination : Edit The Villages, Florida, 32162 , United States Custom…" at bounding box center [221, 64] width 258 height 380
click at [121, 128] on input "number" at bounding box center [139, 133] width 69 height 10
click at [199, 128] on input "number" at bounding box center [216, 133] width 67 height 10
type input "18.5"
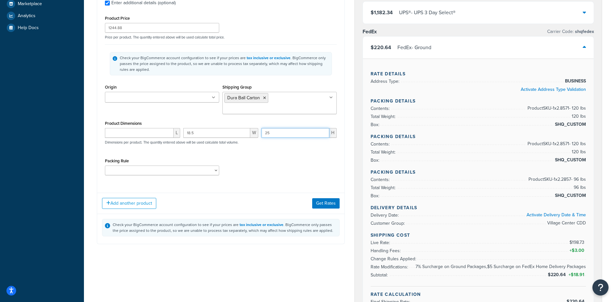
type input "25"
click at [144, 128] on input "number" at bounding box center [139, 133] width 69 height 10
type input "32.5"
click at [333, 198] on button "Get Rates" at bounding box center [325, 203] width 27 height 10
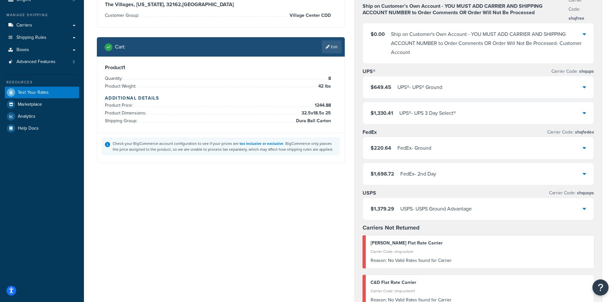
scroll to position [68, 0]
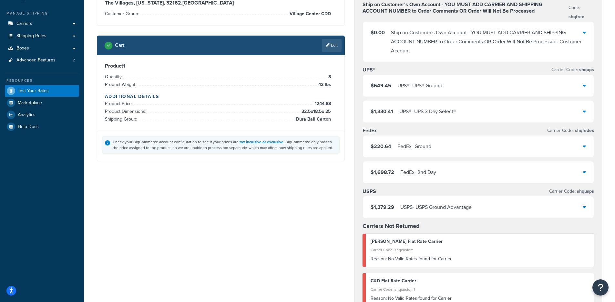
click at [422, 152] on div "$220.64 FedEx - Ground" at bounding box center [478, 146] width 231 height 22
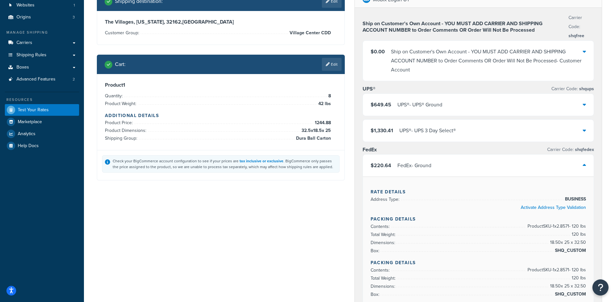
scroll to position [45, 0]
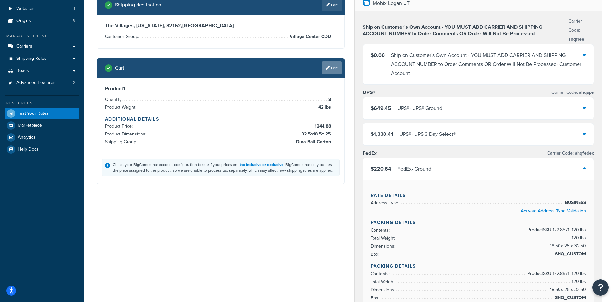
click at [327, 70] on link "Edit" at bounding box center [332, 67] width 20 height 13
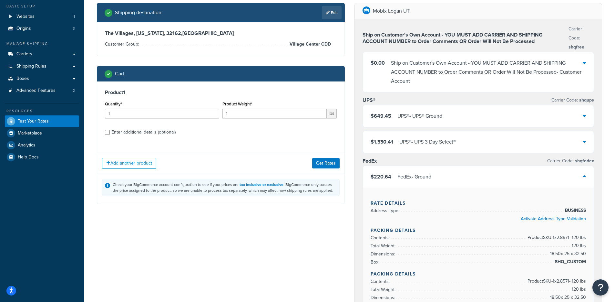
scroll to position [30, 0]
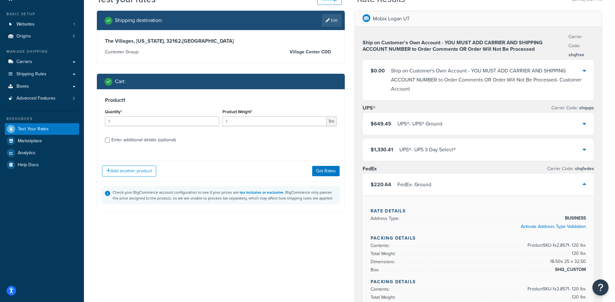
click at [145, 133] on div "Product 1 Quantity* 1 Product Weight* 1 lbs Enter additional details (optional)" at bounding box center [220, 122] width 247 height 66
click at [146, 121] on input "1" at bounding box center [162, 121] width 114 height 10
type input "8"
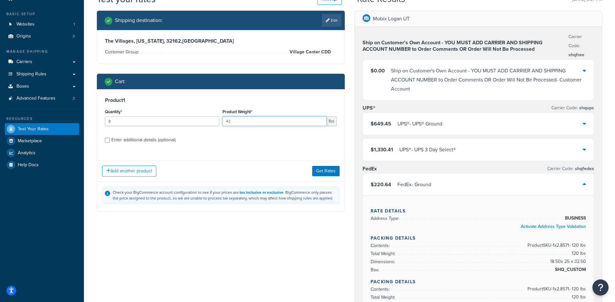
type input "42"
click at [148, 137] on div "Enter additional details (optional)" at bounding box center [143, 139] width 64 height 9
click at [110, 138] on input "Enter additional details (optional)" at bounding box center [107, 140] width 5 height 5
checkbox input "true"
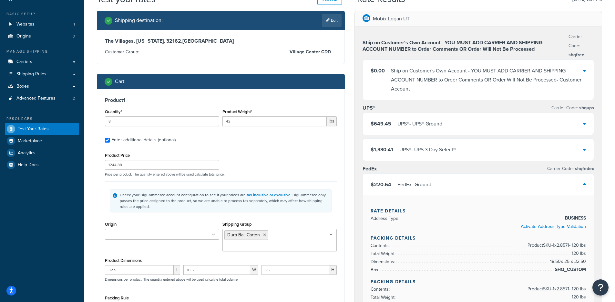
click at [92, 158] on div "Shipping destination : Edit The Villages, Florida, 32162 , United States Custom…" at bounding box center [221, 196] width 258 height 370
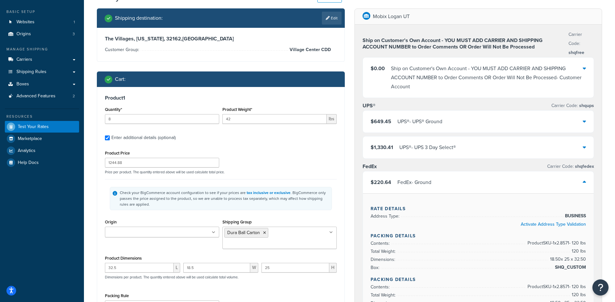
scroll to position [87, 0]
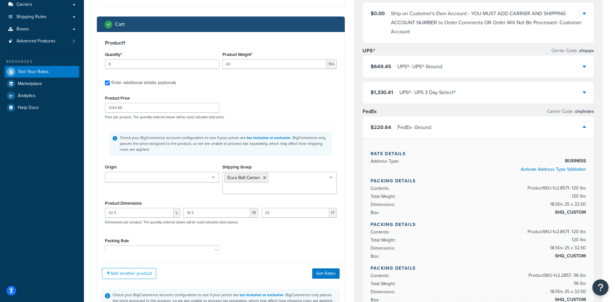
click at [275, 185] on input "Shipping Group" at bounding box center [252, 188] width 57 height 7
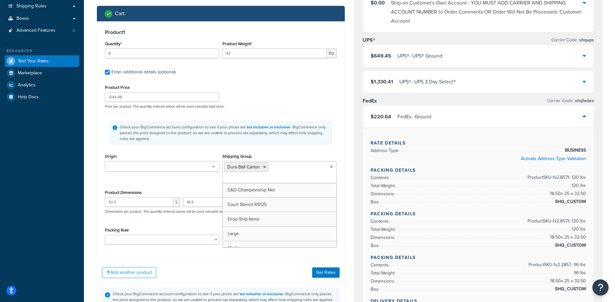
drag, startPoint x: 140, startPoint y: 167, endPoint x: 147, endPoint y: 167, distance: 7.1
click at [140, 167] on input "Origin" at bounding box center [135, 166] width 57 height 7
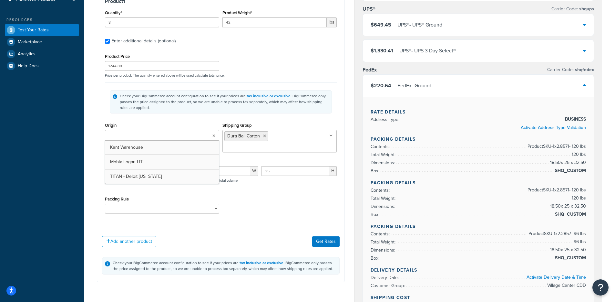
scroll to position [209, 0]
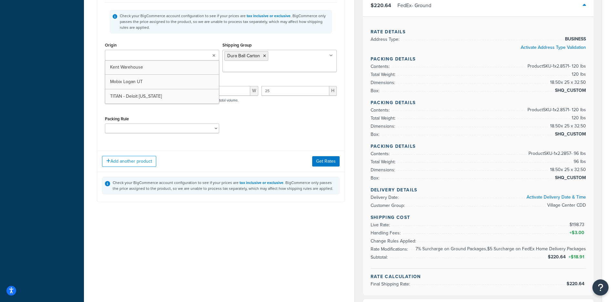
click at [314, 51] on ul "Dura Ball Carton" at bounding box center [280, 61] width 114 height 22
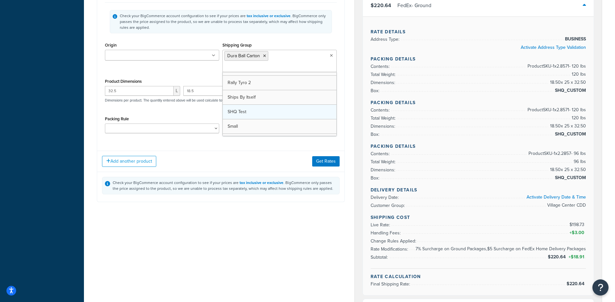
scroll to position [78, 0]
click at [264, 55] on icon at bounding box center [264, 56] width 3 height 4
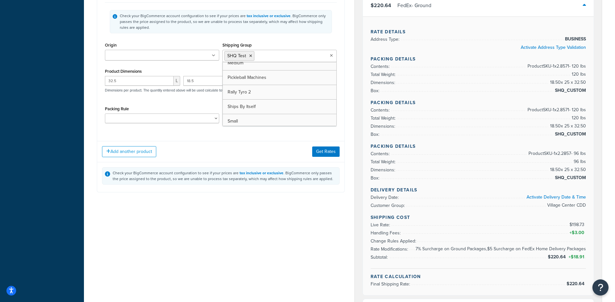
scroll to position [93, 0]
click at [309, 30] on div "Check your BigCommerce account configuration to see if your prices are tax incl…" at bounding box center [224, 21] width 209 height 17
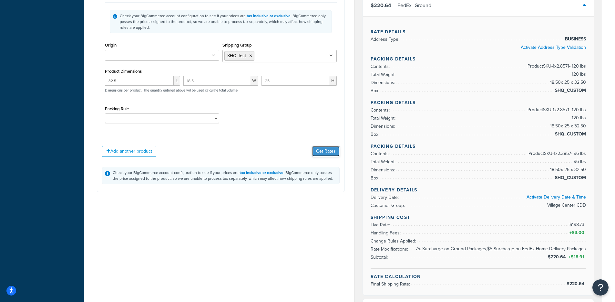
click at [326, 153] on button "Get Rates" at bounding box center [325, 151] width 27 height 10
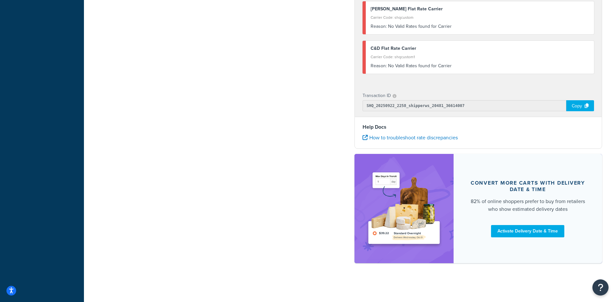
scroll to position [0, 0]
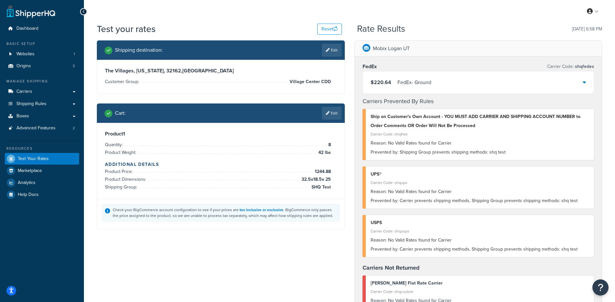
click at [414, 83] on div "FedEx - Ground" at bounding box center [415, 82] width 34 height 9
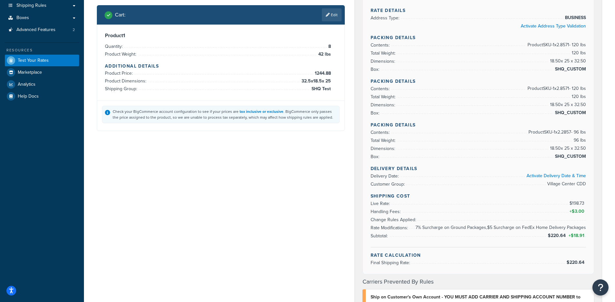
scroll to position [98, 0]
drag, startPoint x: 422, startPoint y: 230, endPoint x: 556, endPoint y: 222, distance: 133.9
click at [556, 222] on li "Change Rules Applied: 7% Surcharge on Ground Packages,$5 Surcharge on FedEx Hom…" at bounding box center [479, 219] width 216 height 8
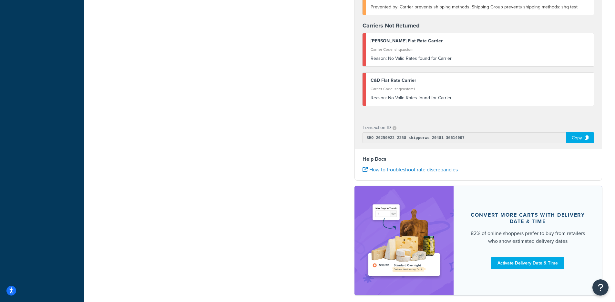
scroll to position [523, 0]
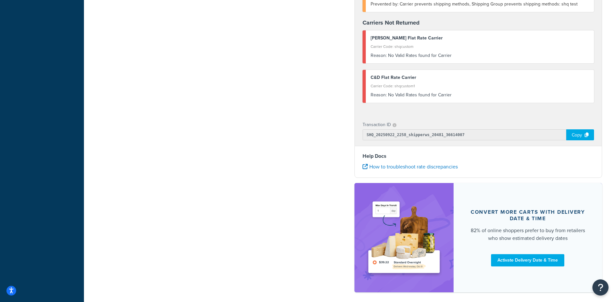
click at [577, 133] on div "Copy" at bounding box center [580, 134] width 28 height 11
click at [385, 134] on input "SHQ_20250922_2258_shipperws_20481_36614007" at bounding box center [465, 134] width 204 height 11
drag, startPoint x: 367, startPoint y: 133, endPoint x: 497, endPoint y: 134, distance: 130.1
click at [497, 134] on input "SHQ_20250922_2258_shipperws_20481_36614007" at bounding box center [465, 134] width 204 height 11
click at [577, 135] on div "Copy" at bounding box center [580, 134] width 28 height 11
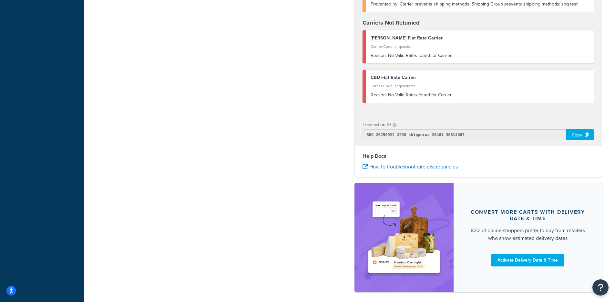
click at [579, 136] on div "Copy" at bounding box center [580, 134] width 28 height 11
click at [578, 136] on div "Copied!" at bounding box center [579, 134] width 29 height 11
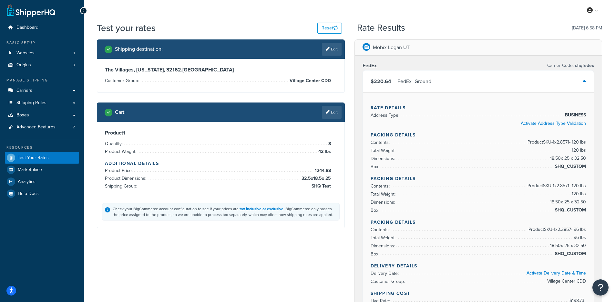
scroll to position [1, 0]
click at [406, 54] on div "Mobix Logan UT" at bounding box center [478, 48] width 247 height 16
drag, startPoint x: 408, startPoint y: 51, endPoint x: 401, endPoint y: 50, distance: 7.5
click at [401, 50] on p "Mobix Logan UT" at bounding box center [391, 47] width 37 height 9
click at [419, 46] on div "Mobix Logan UT" at bounding box center [478, 48] width 247 height 16
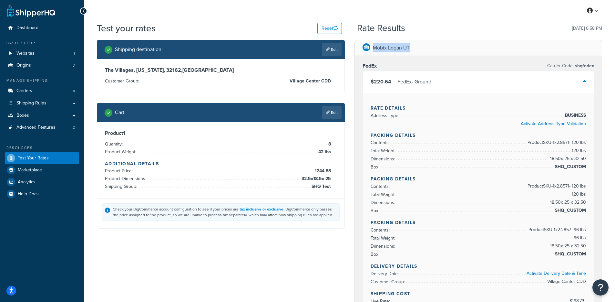
drag, startPoint x: 393, startPoint y: 45, endPoint x: 371, endPoint y: 45, distance: 21.6
click at [371, 45] on div "Mobix Logan UT" at bounding box center [478, 48] width 247 height 16
click at [377, 47] on p "Mobix Logan UT" at bounding box center [391, 47] width 37 height 9
drag, startPoint x: 375, startPoint y: 47, endPoint x: 452, endPoint y: 47, distance: 76.9
click at [452, 47] on div "Mobix Logan UT" at bounding box center [478, 48] width 247 height 16
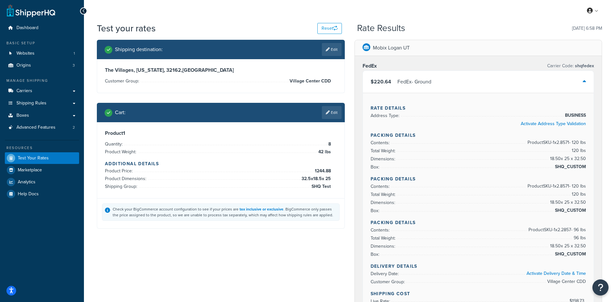
click at [450, 48] on div "Mobix Logan UT" at bounding box center [478, 48] width 247 height 16
drag, startPoint x: 423, startPoint y: 78, endPoint x: 429, endPoint y: 77, distance: 6.1
click at [424, 79] on div "FedEx - Ground" at bounding box center [415, 81] width 34 height 9
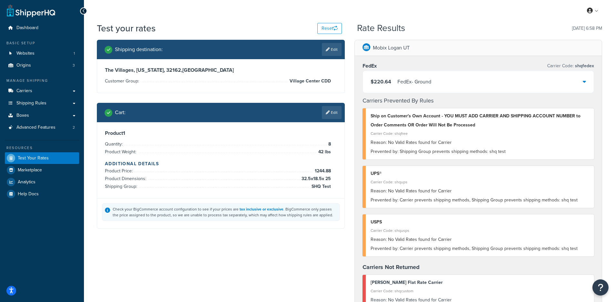
scroll to position [0, 0]
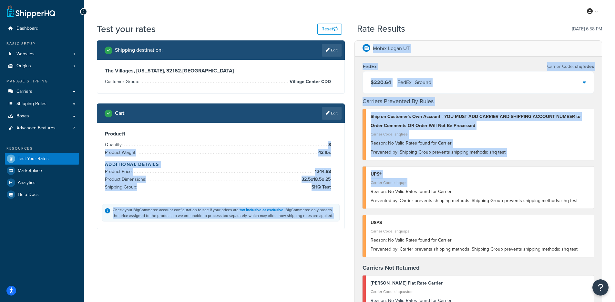
drag, startPoint x: 282, startPoint y: 148, endPoint x: 356, endPoint y: 197, distance: 88.8
click at [362, 193] on div "Shipping destination : Edit The Villages, Florida, 32162 , United States Custom…" at bounding box center [349, 291] width 515 height 503
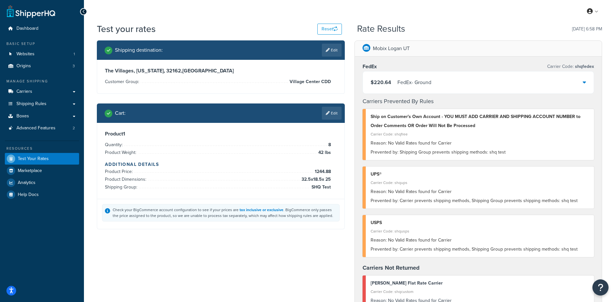
click at [347, 192] on div "Shipping destination : Edit The Villages, Florida, 32162 , United States Custom…" at bounding box center [221, 139] width 258 height 198
drag, startPoint x: 330, startPoint y: 153, endPoint x: 327, endPoint y: 149, distance: 5.2
click at [328, 150] on span "42 lbs" at bounding box center [324, 153] width 14 height 8
drag, startPoint x: 295, startPoint y: 79, endPoint x: 316, endPoint y: 82, distance: 21.1
click at [310, 81] on span "Village Center CDD" at bounding box center [309, 82] width 43 height 8
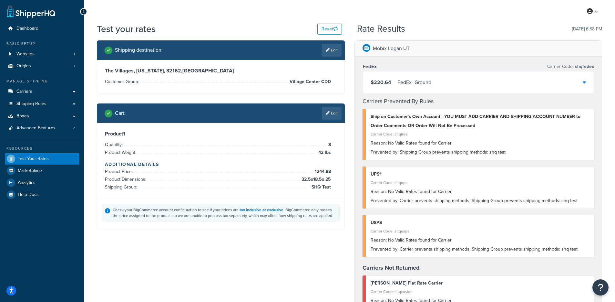
click at [419, 83] on div "FedEx - Ground" at bounding box center [415, 82] width 34 height 9
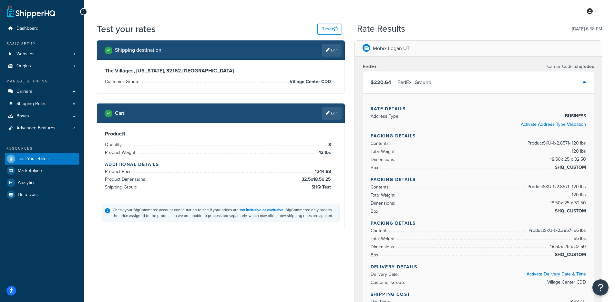
click at [423, 82] on div "FedEx - Ground" at bounding box center [415, 82] width 34 height 9
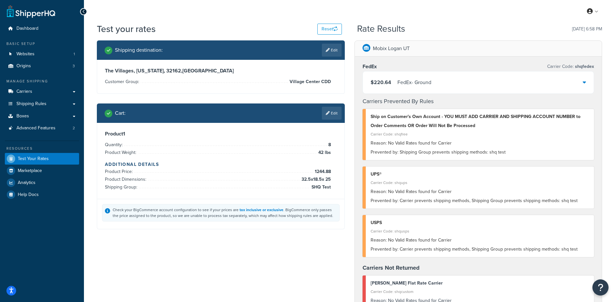
click at [422, 82] on div "FedEx - Ground" at bounding box center [415, 82] width 34 height 9
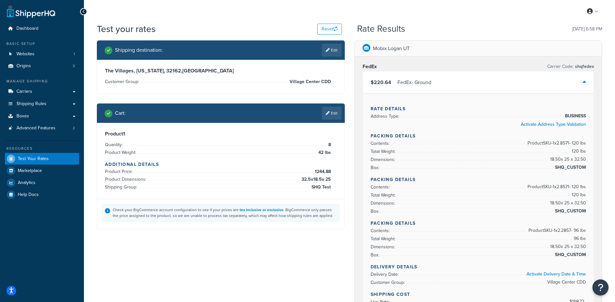
click at [422, 82] on div "FedEx - Ground" at bounding box center [415, 82] width 34 height 9
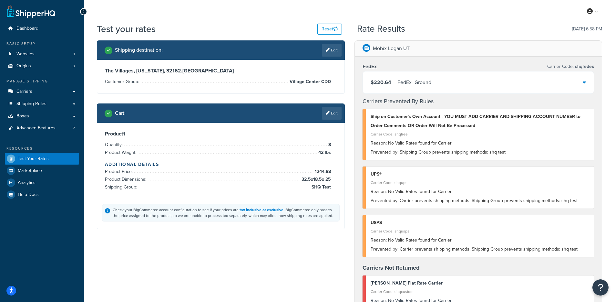
click at [422, 82] on div "FedEx - Ground" at bounding box center [415, 82] width 34 height 9
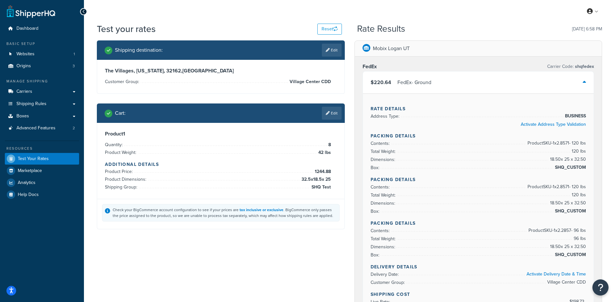
click at [422, 72] on div "$220.64 FedEx - Ground" at bounding box center [478, 82] width 231 height 22
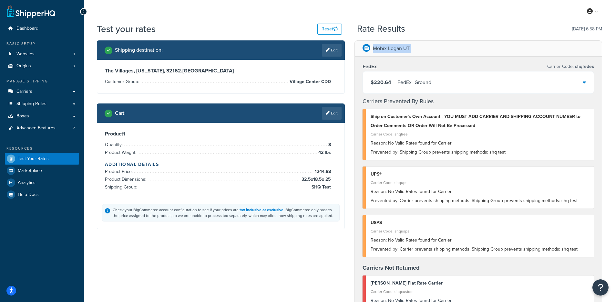
drag, startPoint x: 422, startPoint y: 56, endPoint x: 364, endPoint y: 54, distance: 57.5
click at [364, 54] on div "Mobix Logan UT FedEx Carrier Code: shqfedex $220.64 FedEx - Ground Carriers Pre…" at bounding box center [478, 200] width 247 height 319
click at [356, 30] on div "Test your rates Reset Rate Results 09/22/2025, 6:58 PM" at bounding box center [349, 32] width 505 height 18
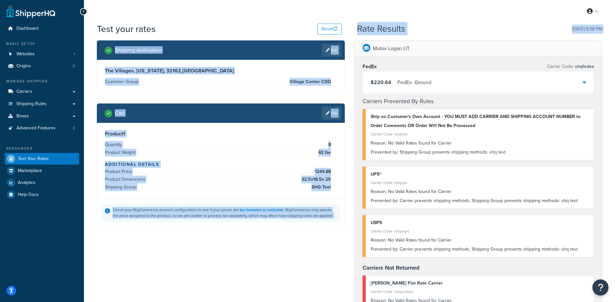
drag, startPoint x: 359, startPoint y: 30, endPoint x: 442, endPoint y: 46, distance: 84.9
click at [438, 44] on div "Test your rates Reset Rate Results 09/22/2025, 6:58 PM Shipping destination : E…" at bounding box center [349, 283] width 505 height 521
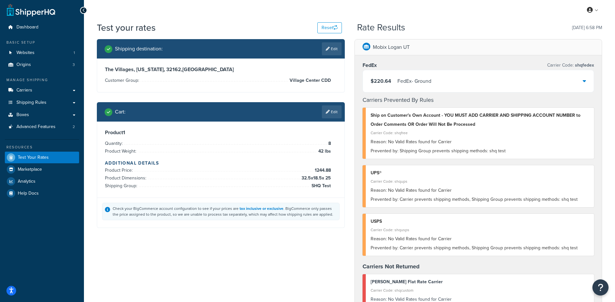
click at [344, 131] on div "Product 1 Quantity: 8 Product Weight: 42 lbs Additional Details Product Price: …" at bounding box center [220, 159] width 247 height 76
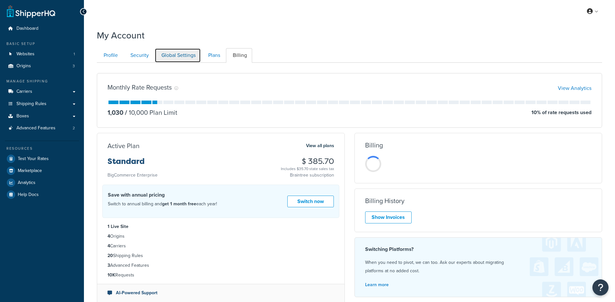
click at [181, 57] on link "Global Settings" at bounding box center [178, 55] width 46 height 15
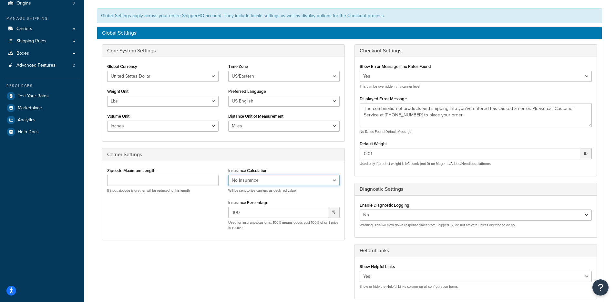
click at [276, 178] on select "No Insurance Percentage of Cart Price Product Cost Value" at bounding box center [283, 180] width 111 height 11
select select "PERCENTAGE"
click at [228, 175] on select "No Insurance Percentage of Cart Price Product Cost Value" at bounding box center [283, 180] width 111 height 11
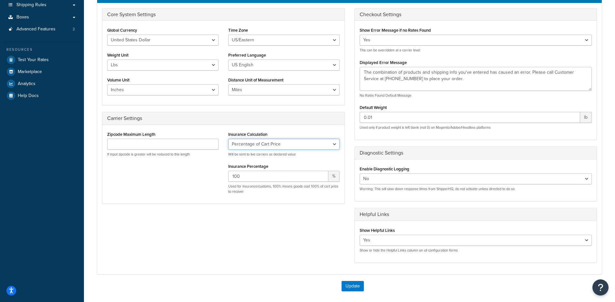
scroll to position [162, 0]
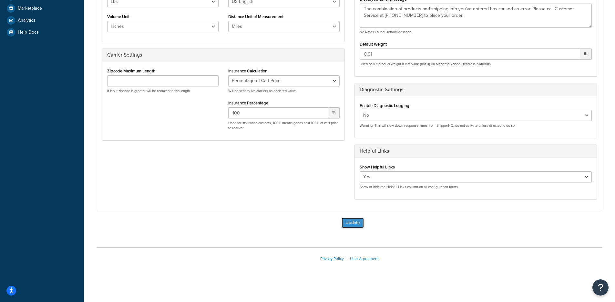
click at [351, 227] on button "Update" at bounding box center [353, 222] width 22 height 10
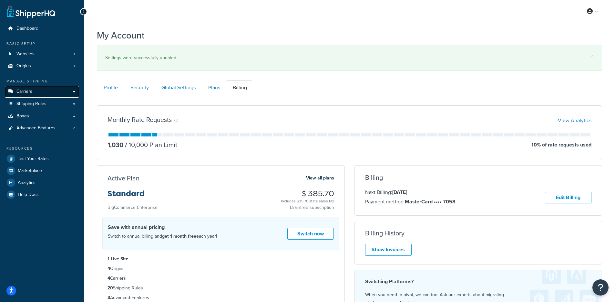
click at [40, 93] on link "Carriers" at bounding box center [42, 92] width 74 height 12
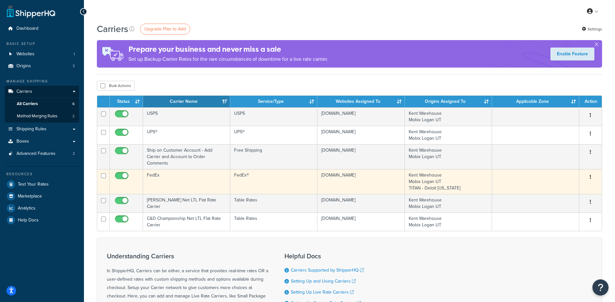
click at [183, 183] on td "FedEx" at bounding box center [186, 181] width 87 height 25
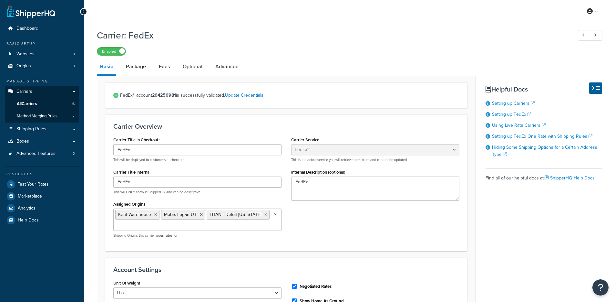
select select "fedEx"
select select "REGULAR_PICKUP"
select select "YOUR_PACKAGING"
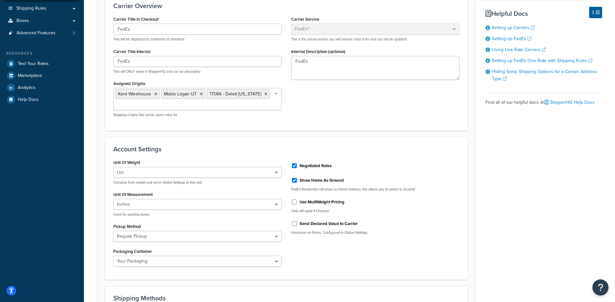
scroll to position [153, 0]
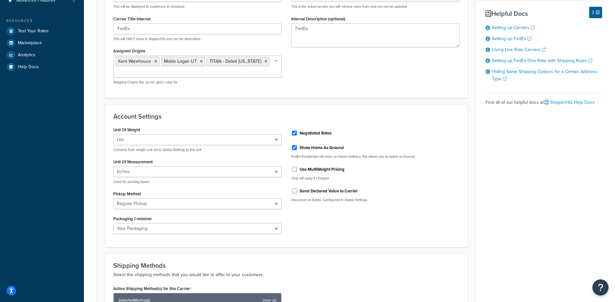
click at [328, 190] on label "Send Declared Value to Carrier" at bounding box center [329, 191] width 58 height 6
click at [298, 190] on input "Send Declared Value to Carrier" at bounding box center [294, 190] width 6 height 5
checkbox input "true"
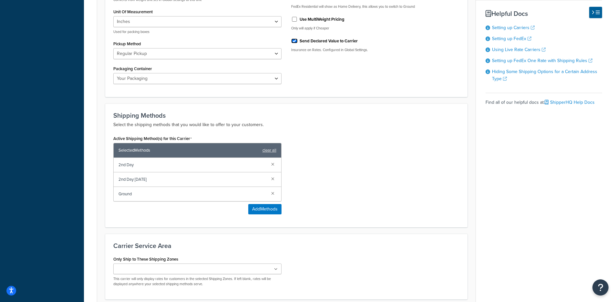
scroll to position [360, 0]
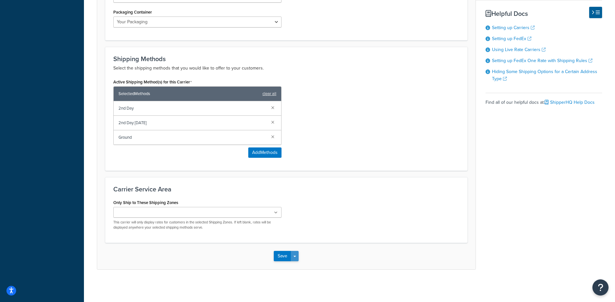
click at [297, 254] on button "Save Dropdown" at bounding box center [295, 256] width 8 height 10
click at [298, 266] on button "Save and Edit" at bounding box center [297, 268] width 47 height 14
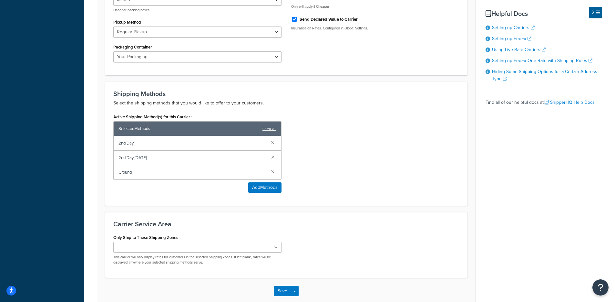
scroll to position [0, 0]
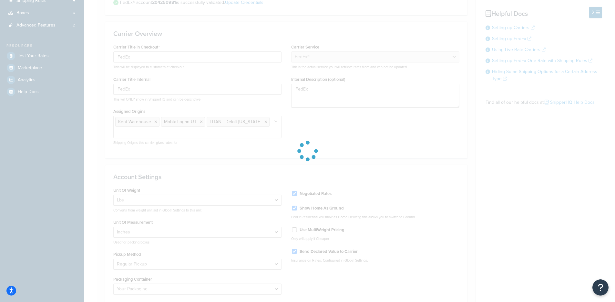
select select "fedEx"
select select "REGULAR_PICKUP"
select select "YOUR_PACKAGING"
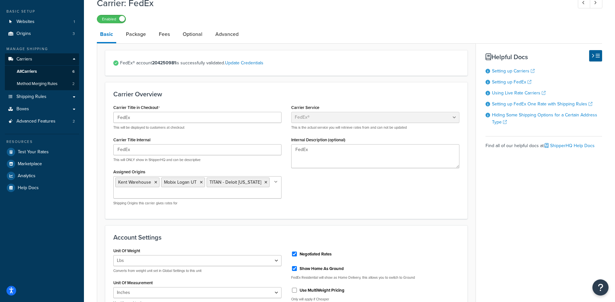
scroll to position [185, 0]
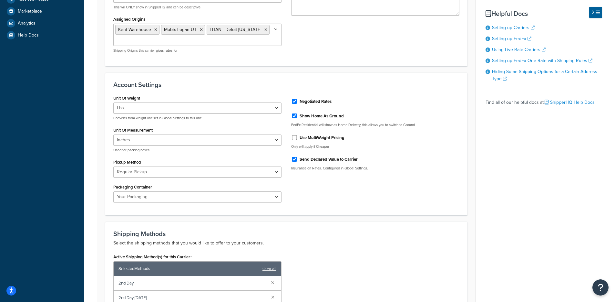
click at [315, 159] on label "Send Declared Value to Carrier" at bounding box center [329, 159] width 58 height 6
click at [298, 159] on input "Send Declared Value to Carrier" at bounding box center [294, 159] width 6 height 5
checkbox input "false"
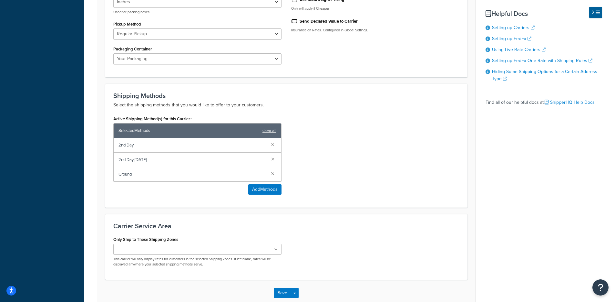
scroll to position [360, 0]
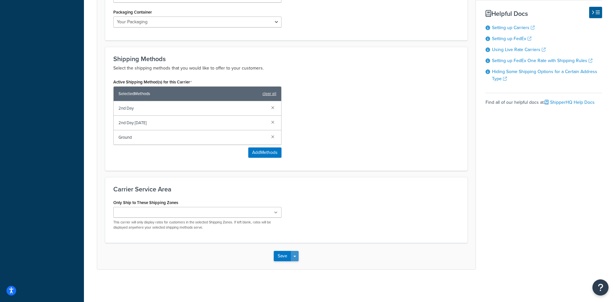
drag, startPoint x: 295, startPoint y: 251, endPoint x: 297, endPoint y: 259, distance: 8.9
click at [295, 251] on button "Save Dropdown" at bounding box center [295, 256] width 8 height 10
click at [299, 268] on button "Save and Edit" at bounding box center [297, 268] width 47 height 14
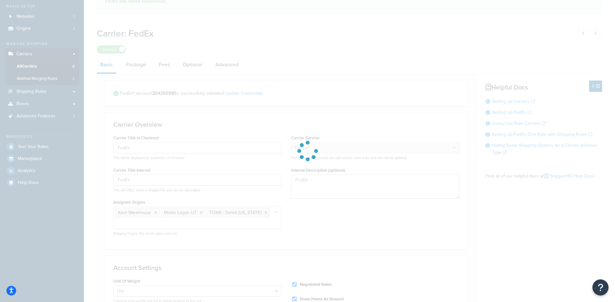
scroll to position [141, 0]
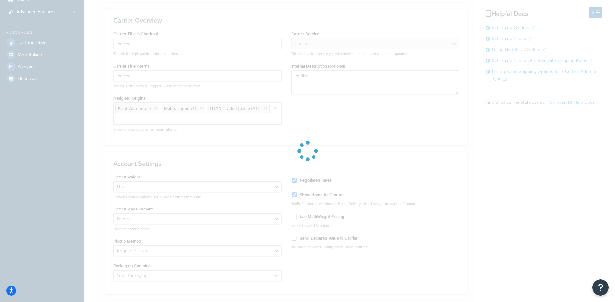
select select "fedEx"
select select "REGULAR_PICKUP"
select select "YOUR_PACKAGING"
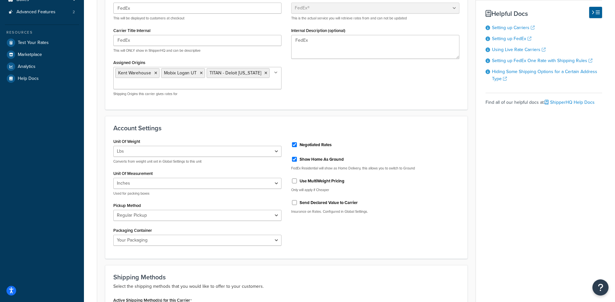
drag, startPoint x: 421, startPoint y: 230, endPoint x: 484, endPoint y: 73, distance: 169.0
click at [421, 230] on div "Unit Of Weight Lbs Kgs Convert LBS to KG Converts from weight unit set in Globa…" at bounding box center [287, 194] width 356 height 114
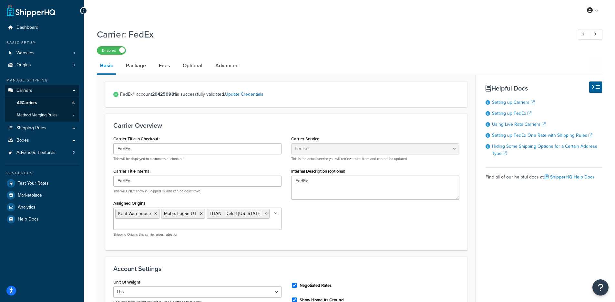
scroll to position [0, 0]
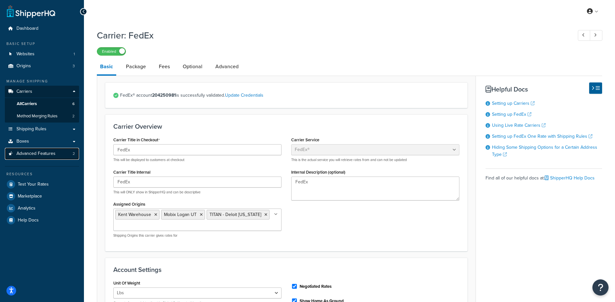
click at [47, 159] on link "Advanced Features 2" at bounding box center [42, 154] width 74 height 12
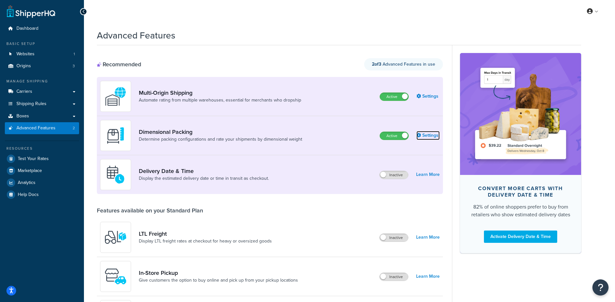
click at [424, 136] on link "Settings" at bounding box center [428, 135] width 23 height 9
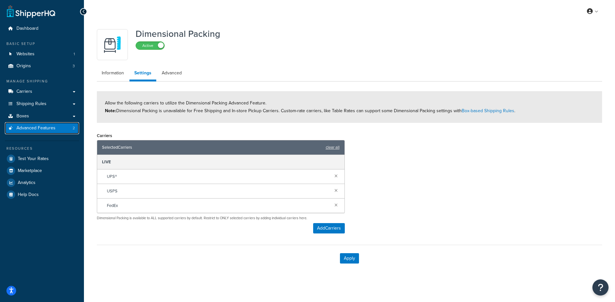
drag, startPoint x: 27, startPoint y: 130, endPoint x: 405, endPoint y: 3, distance: 398.3
click at [27, 130] on span "Advanced Features" at bounding box center [35, 127] width 39 height 5
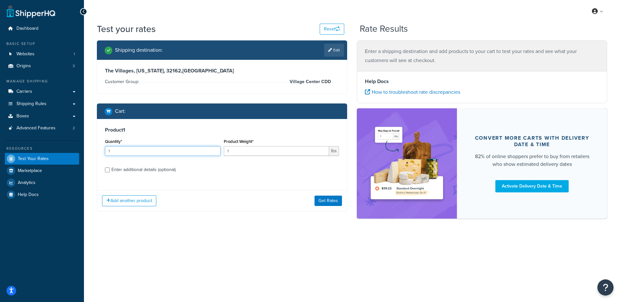
drag, startPoint x: 100, startPoint y: 145, endPoint x: 53, endPoint y: 146, distance: 47.2
click at [53, 146] on div "Dashboard Basic Setup Websites 1 Origins 3 Manage Shipping Carriers Carriers Al…" at bounding box center [310, 151] width 620 height 302
type input "8"
type input "42"
click at [329, 203] on button "Get Rates" at bounding box center [328, 200] width 27 height 10
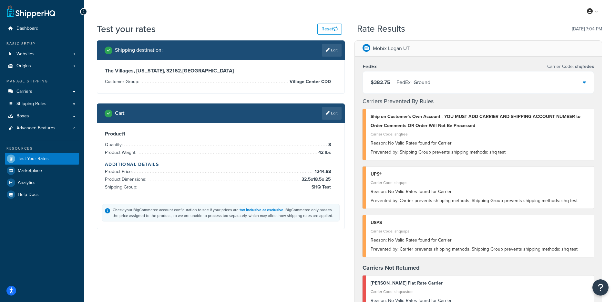
click at [423, 81] on div "FedEx - Ground" at bounding box center [414, 82] width 34 height 9
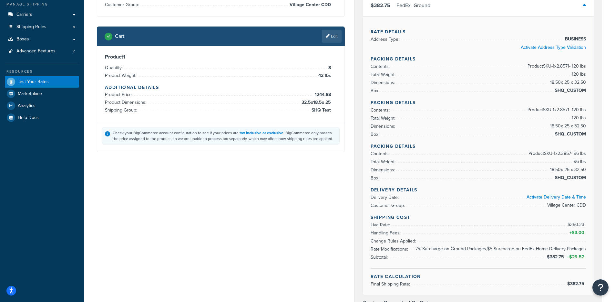
scroll to position [81, 0]
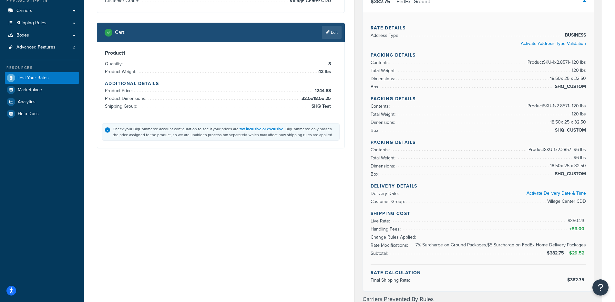
drag, startPoint x: 566, startPoint y: 226, endPoint x: 570, endPoint y: 227, distance: 4.4
click at [566, 226] on li "Handling Fees: + $3.00" at bounding box center [479, 229] width 216 height 8
drag, startPoint x: 581, startPoint y: 222, endPoint x: 571, endPoint y: 221, distance: 10.1
click at [571, 221] on span "$350.23" at bounding box center [577, 220] width 18 height 7
copy span "350.23"
